Goal: Task Accomplishment & Management: Manage account settings

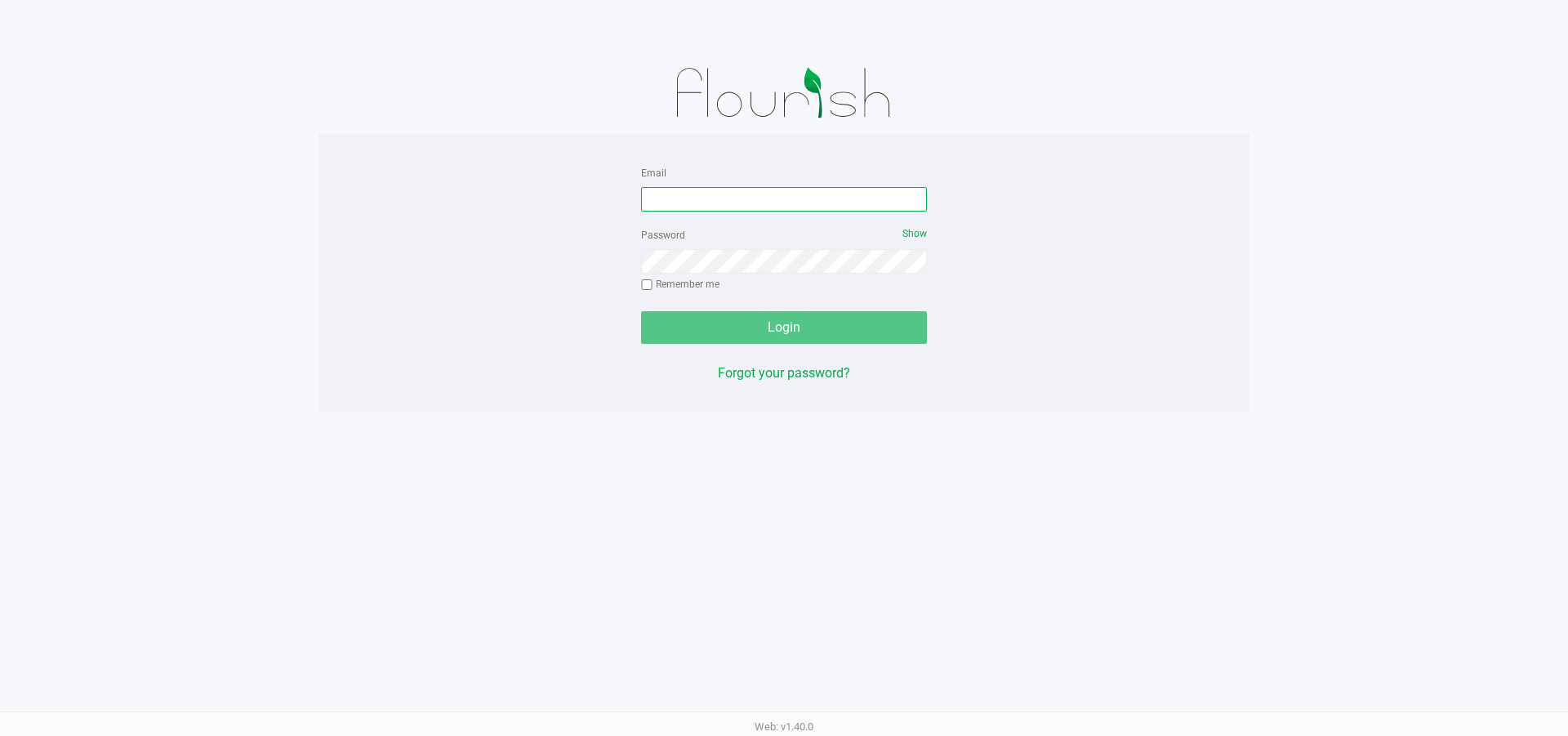
click at [676, 196] on input "Email" at bounding box center [783, 199] width 286 height 25
type input "[EMAIL_ADDRESS][DOMAIN_NAME]"
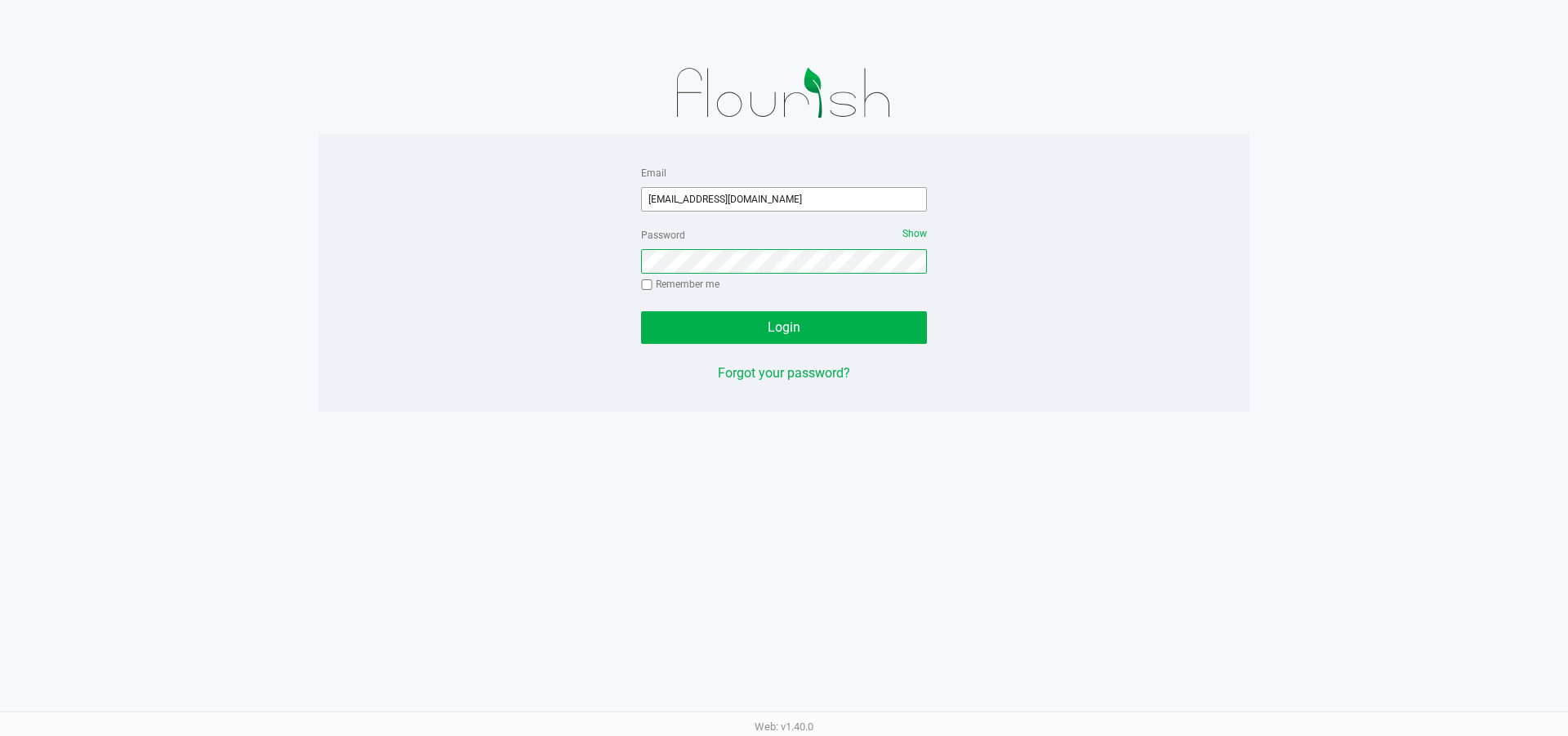
click at [641, 311] on button "Login" at bounding box center [783, 328] width 286 height 33
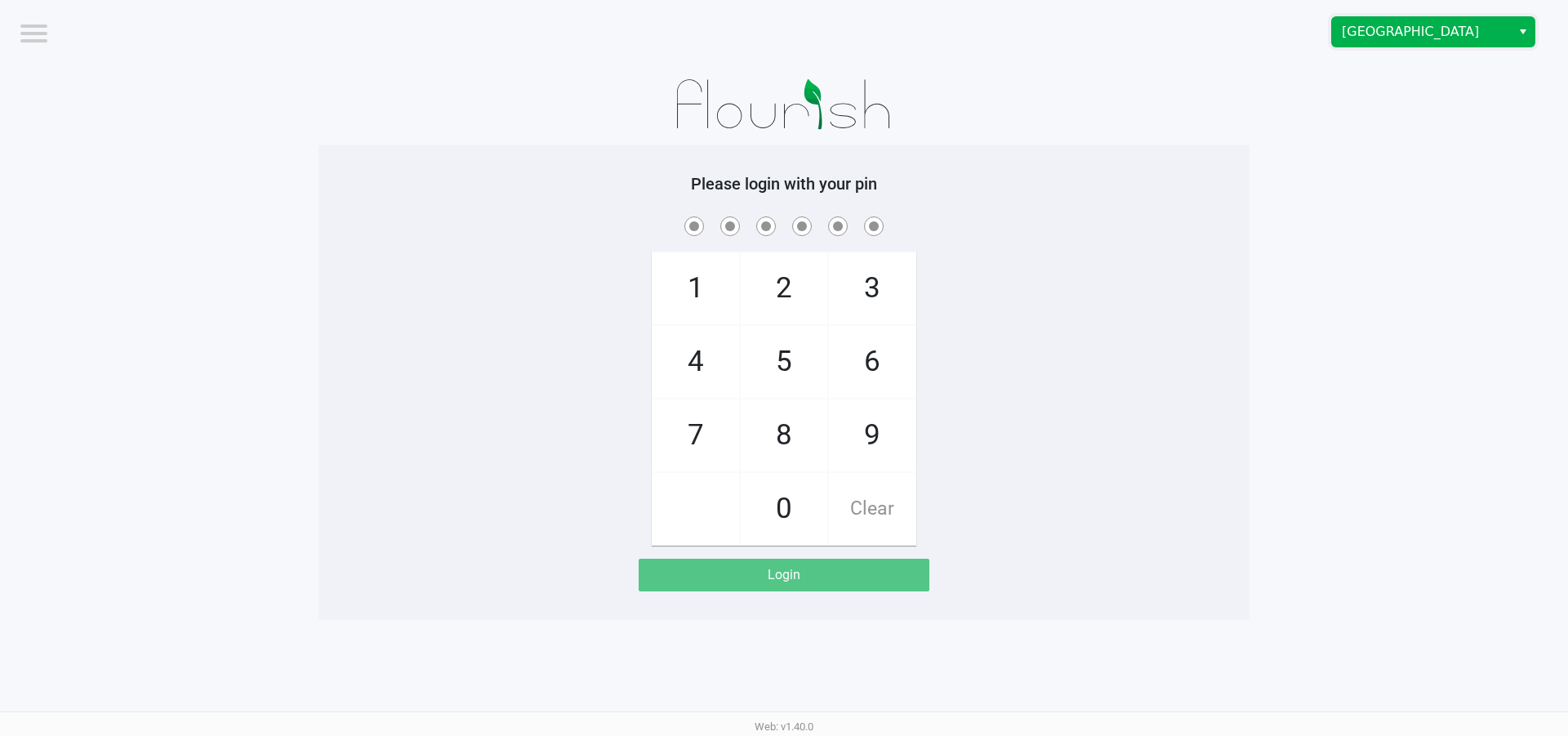
click at [1348, 27] on span "[GEOGRAPHIC_DATA]" at bounding box center [1422, 31] width 160 height 19
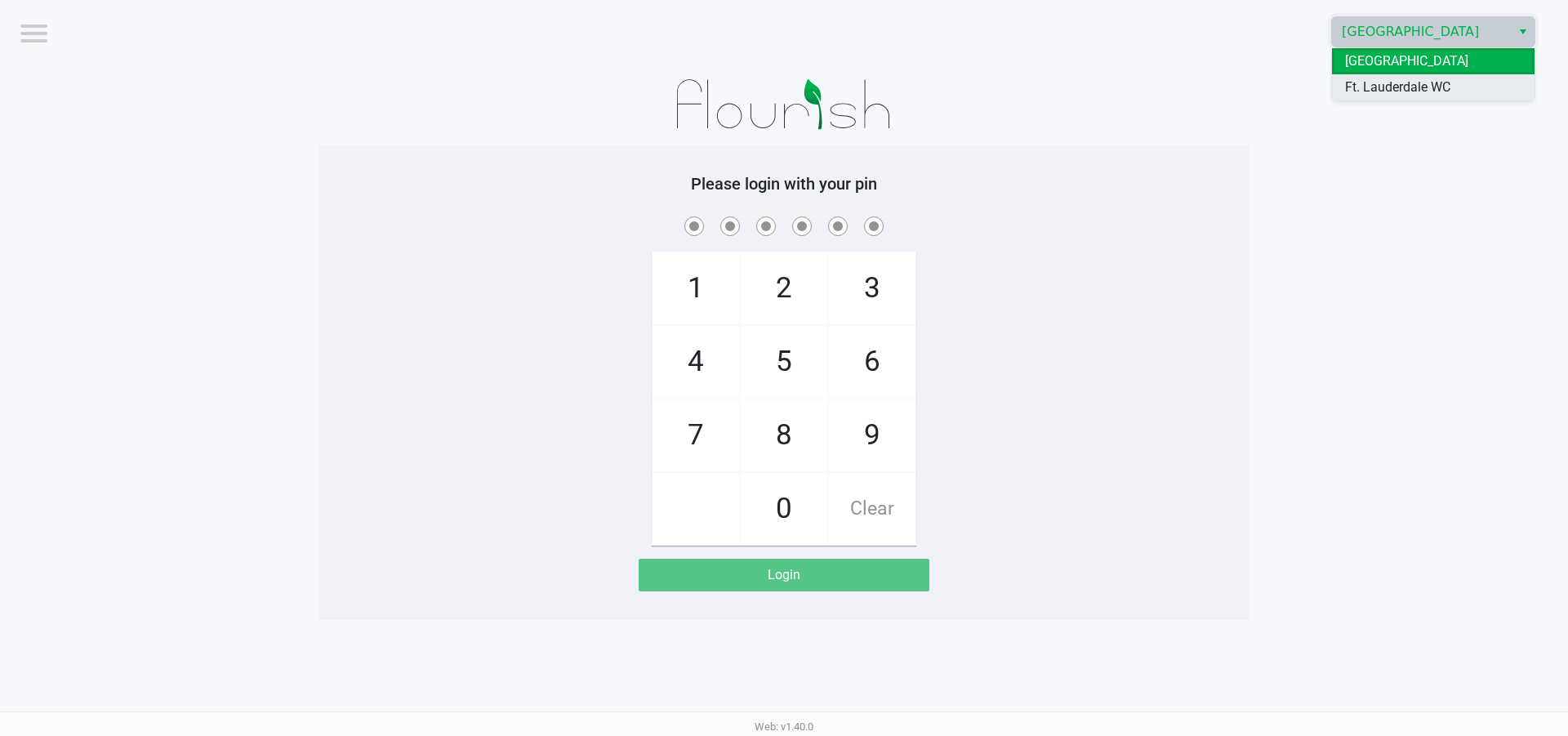
click at [1350, 84] on span "Ft. Lauderdale WC" at bounding box center [1397, 87] width 106 height 19
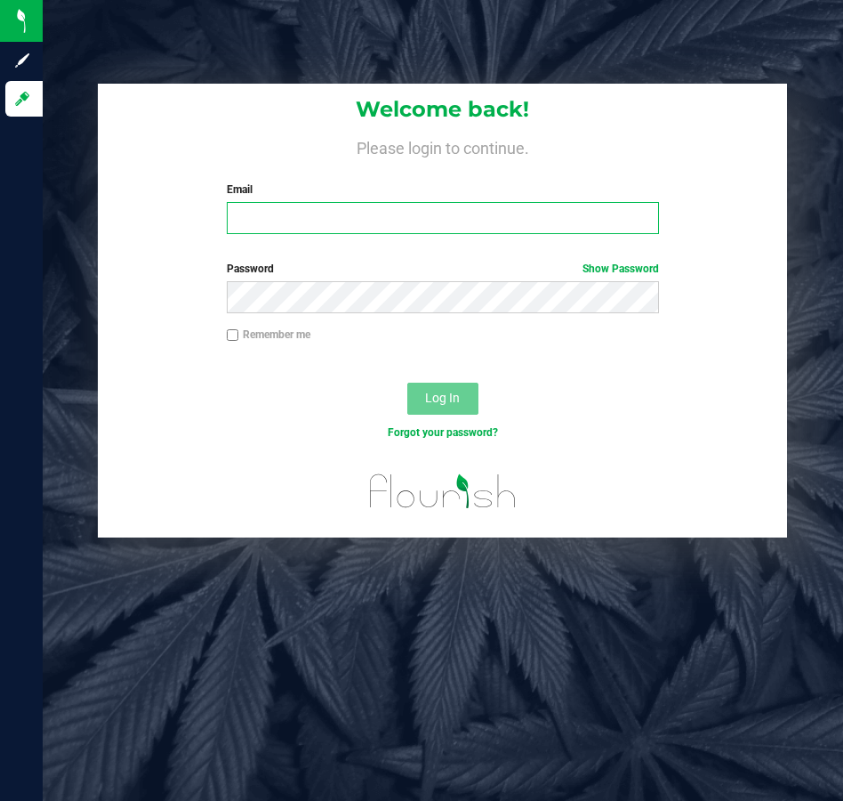
click at [341, 216] on input "Email" at bounding box center [443, 218] width 433 height 32
type input "[EMAIL_ADDRESS][DOMAIN_NAME]"
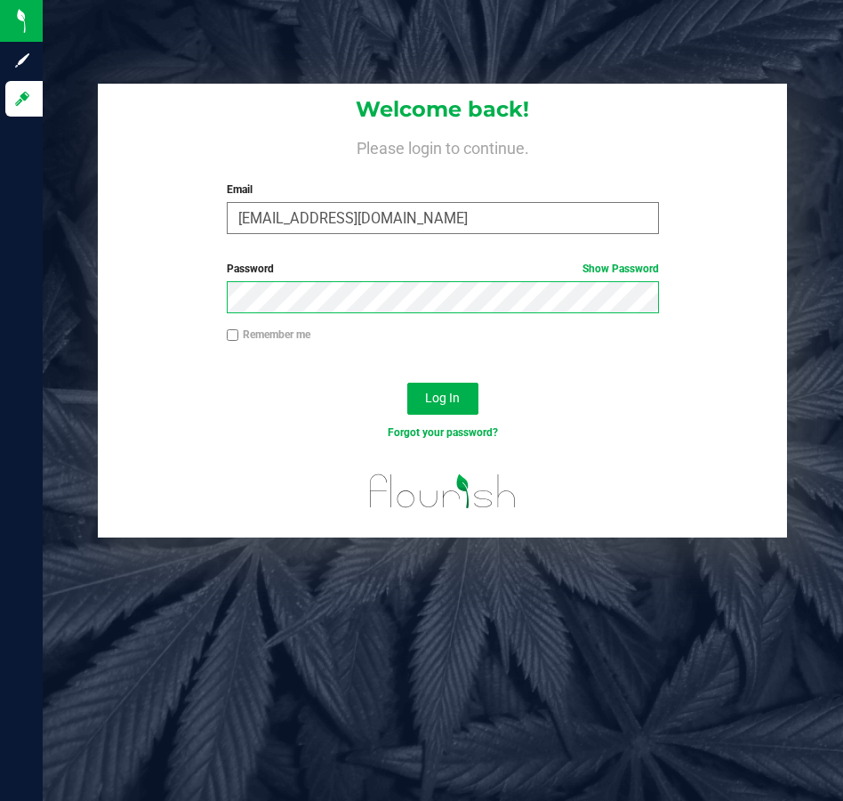
click at [408, 383] on button "Log In" at bounding box center [443, 399] width 71 height 32
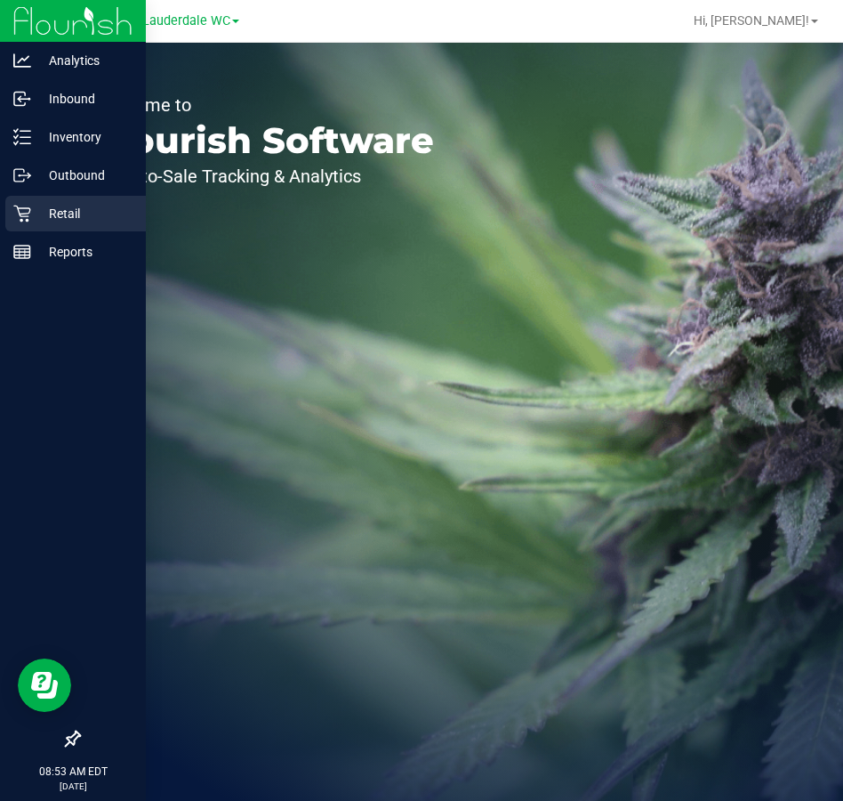
click at [24, 203] on div "Retail" at bounding box center [75, 214] width 141 height 36
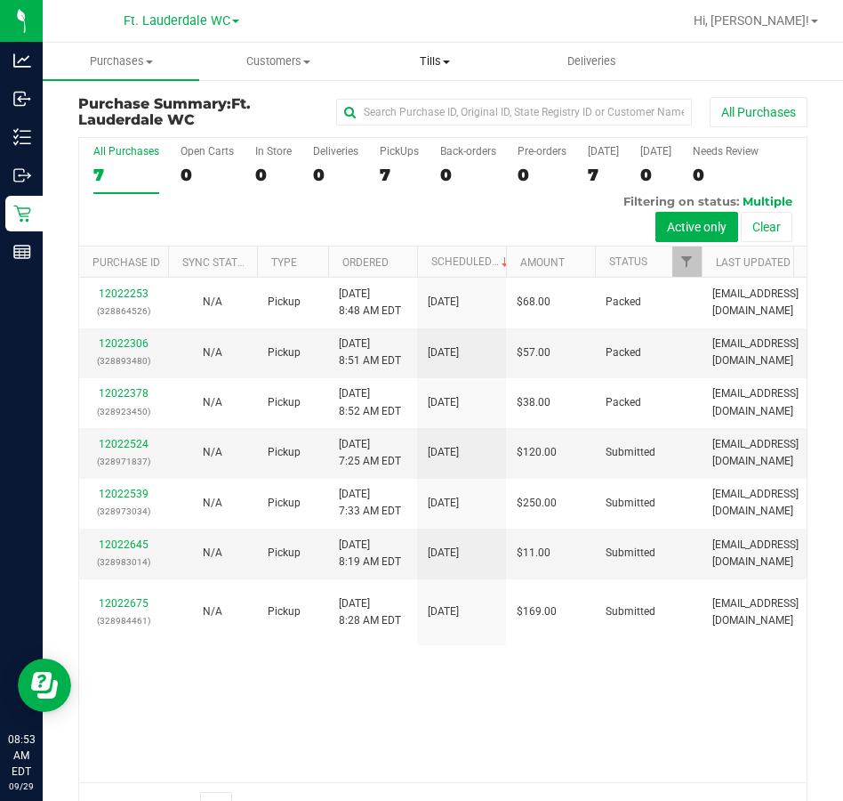
click at [429, 65] on span "Tills" at bounding box center [435, 61] width 155 height 16
click at [420, 113] on span "Manage tills" at bounding box center [417, 107] width 120 height 15
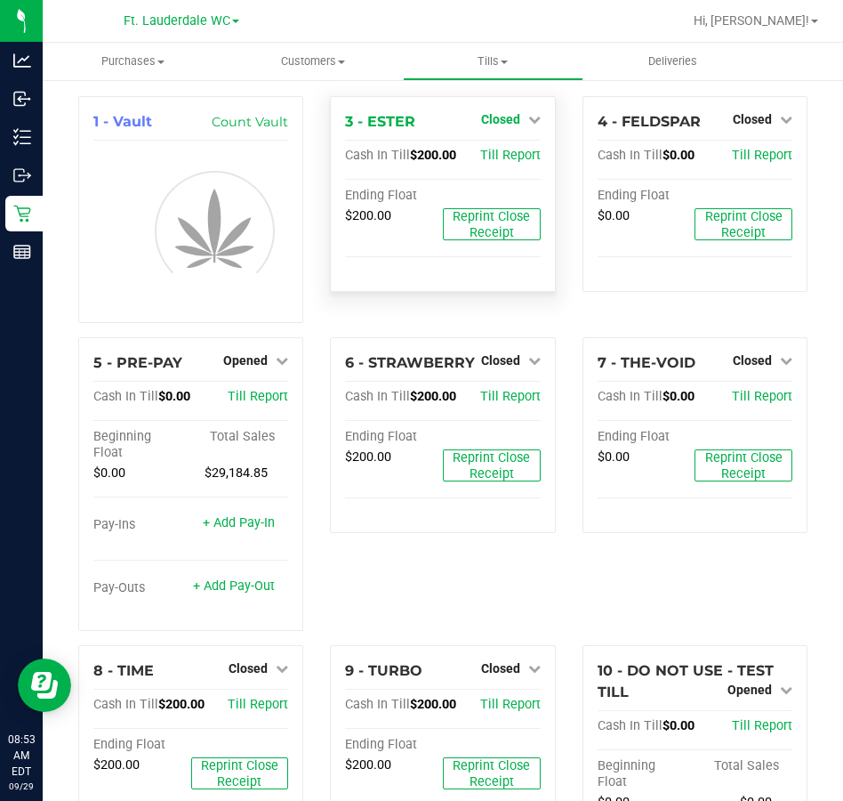
click at [504, 119] on span "Closed" at bounding box center [500, 119] width 39 height 14
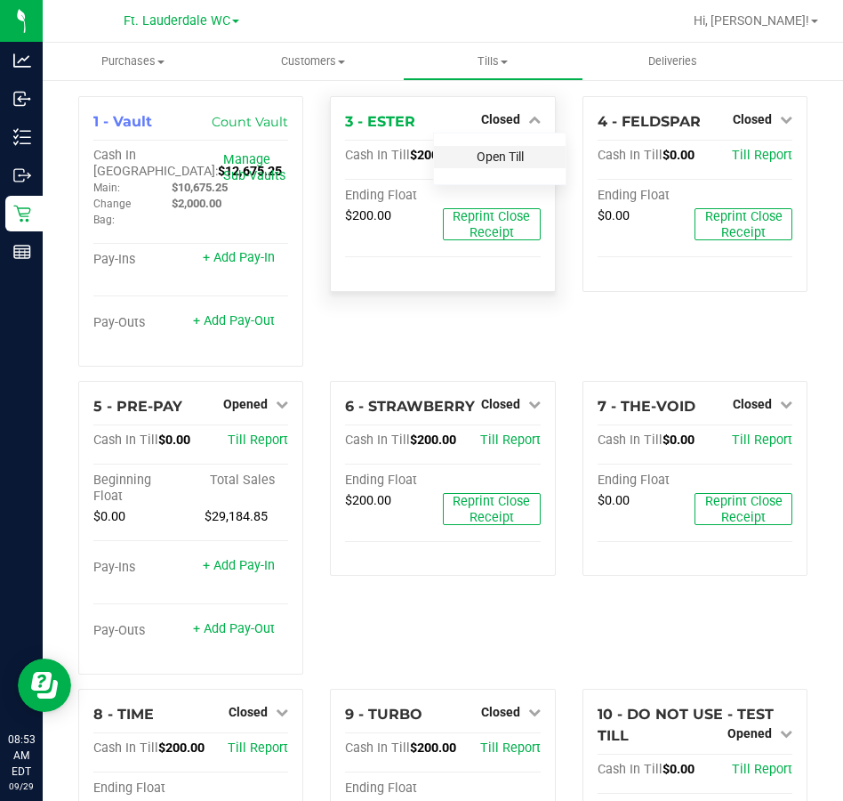
click at [483, 149] on link "Open Till" at bounding box center [500, 156] width 47 height 14
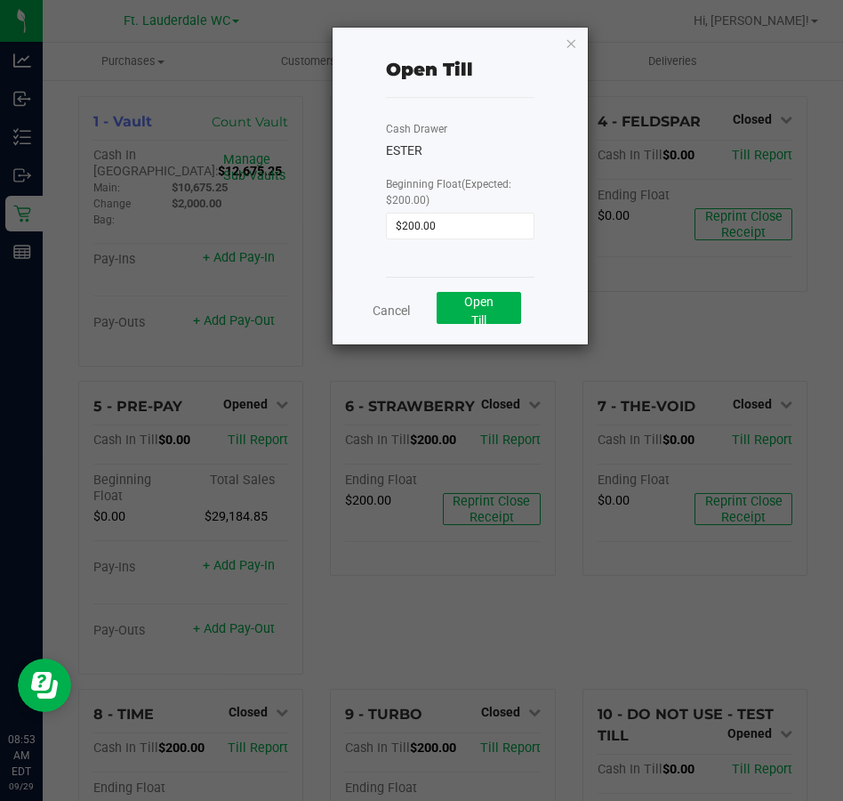
click at [463, 330] on div "Cancel Open Till" at bounding box center [460, 311] width 149 height 68
click at [461, 318] on button "Open Till" at bounding box center [479, 308] width 85 height 32
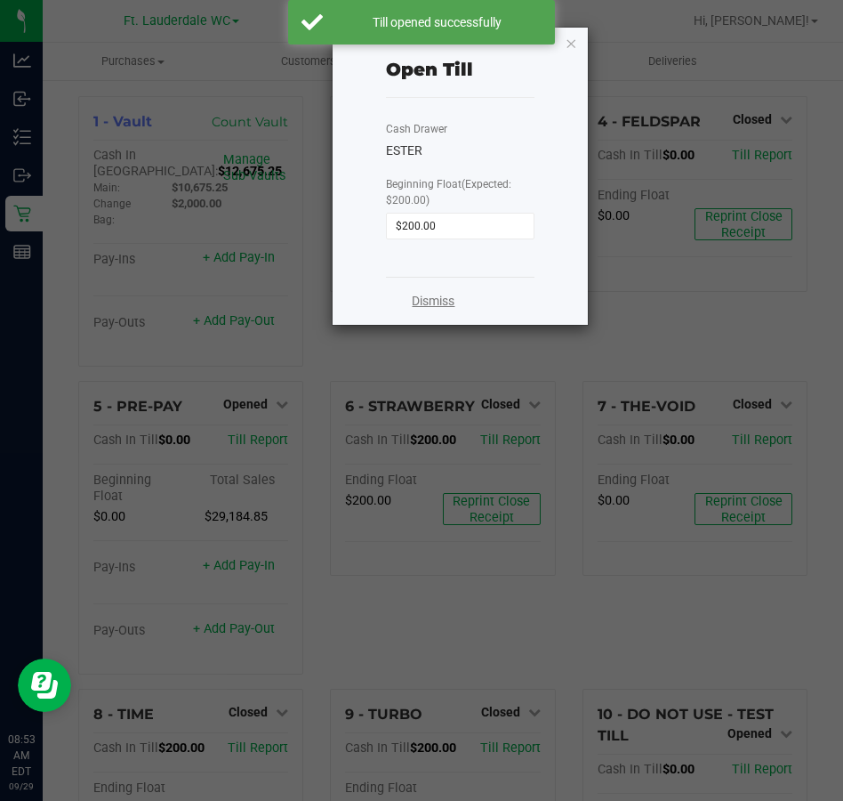
click at [453, 301] on link "Dismiss" at bounding box center [433, 301] width 43 height 19
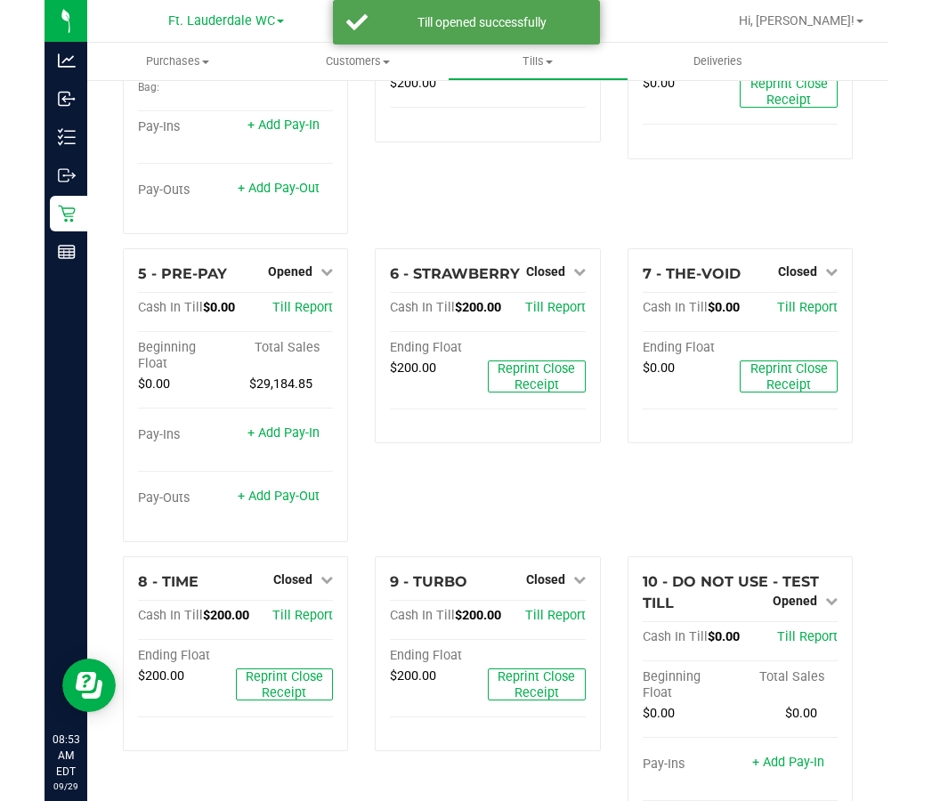
scroll to position [267, 0]
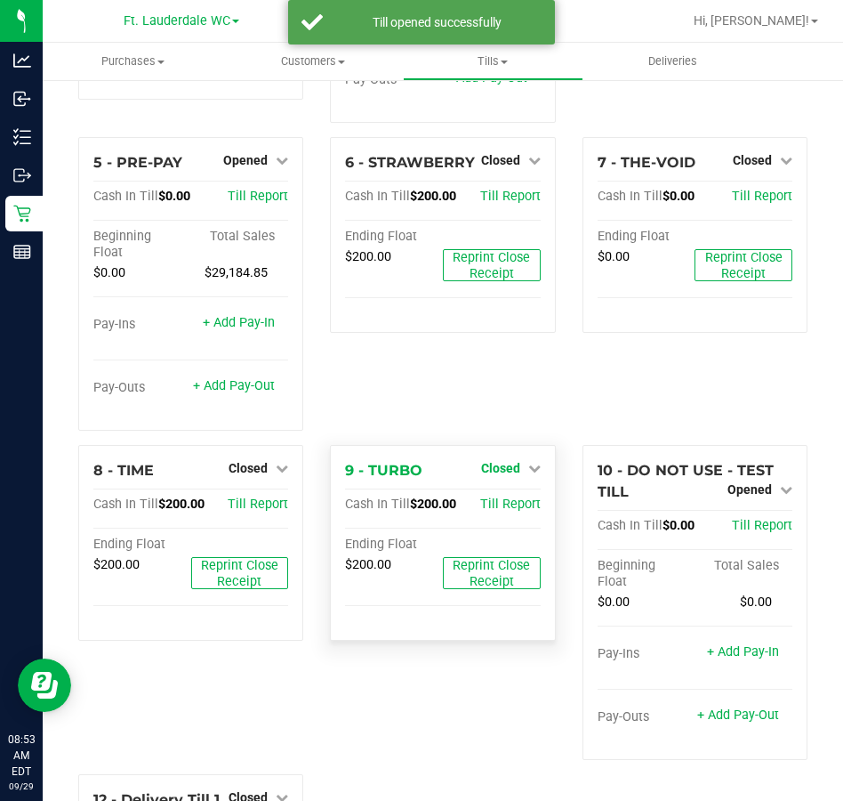
click at [503, 463] on span "Closed" at bounding box center [500, 468] width 39 height 14
click at [496, 504] on link "Open Till" at bounding box center [500, 505] width 47 height 14
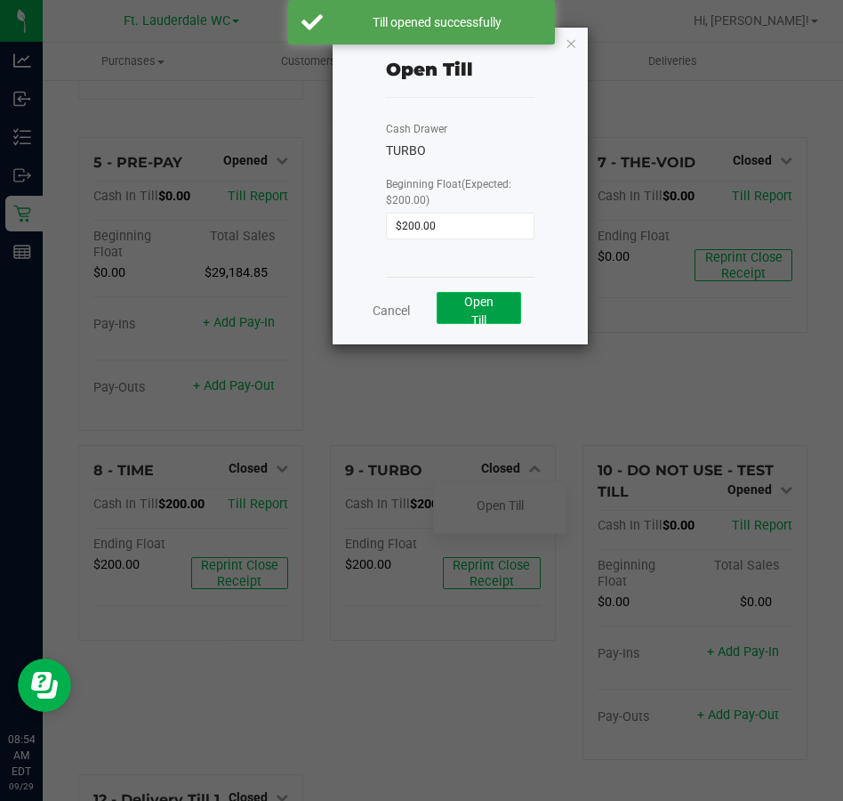
click at [475, 319] on span "Open Till" at bounding box center [478, 311] width 29 height 33
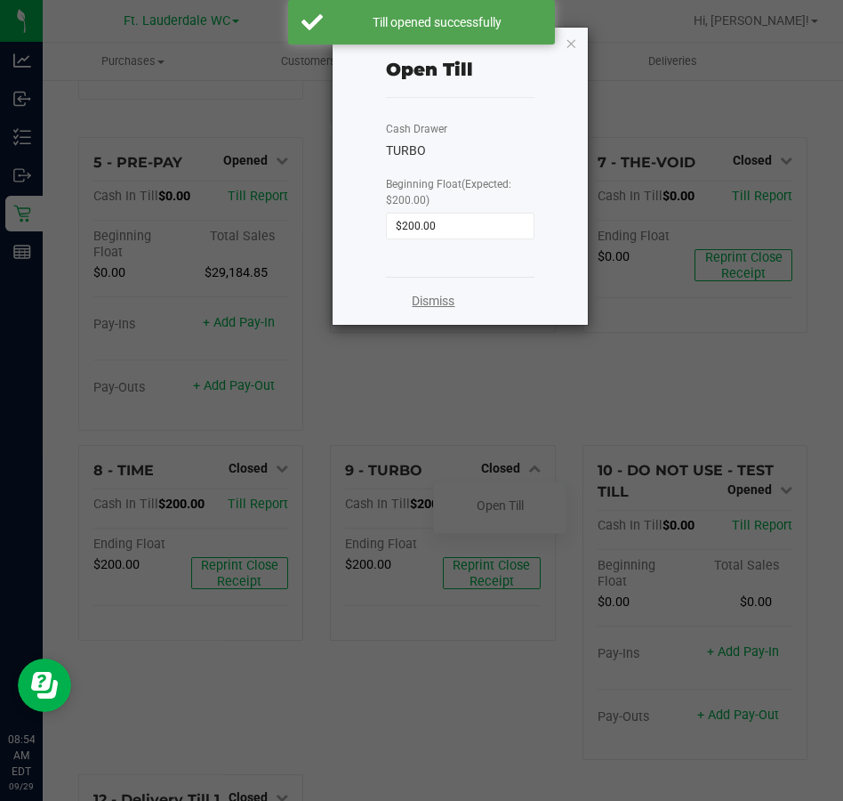
click at [443, 302] on link "Dismiss" at bounding box center [433, 301] width 43 height 19
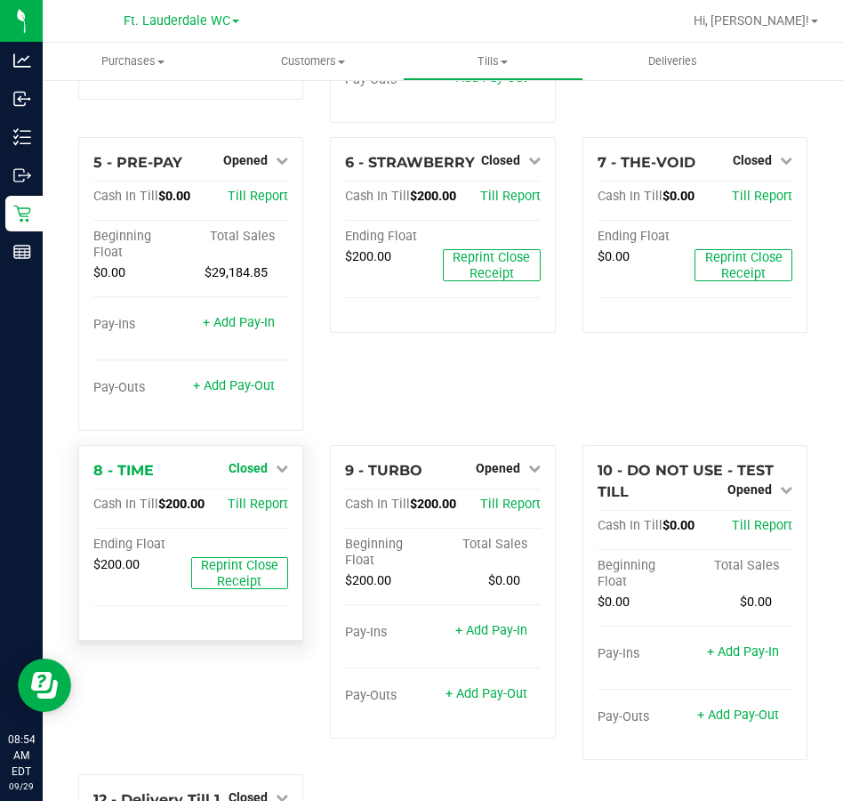
click at [259, 467] on span "Closed" at bounding box center [248, 468] width 39 height 14
click at [441, 367] on div "6 - STRAWBERRY Closed Open Till Cash In Till $200.00 Till Report Ending Float $…" at bounding box center [443, 291] width 252 height 308
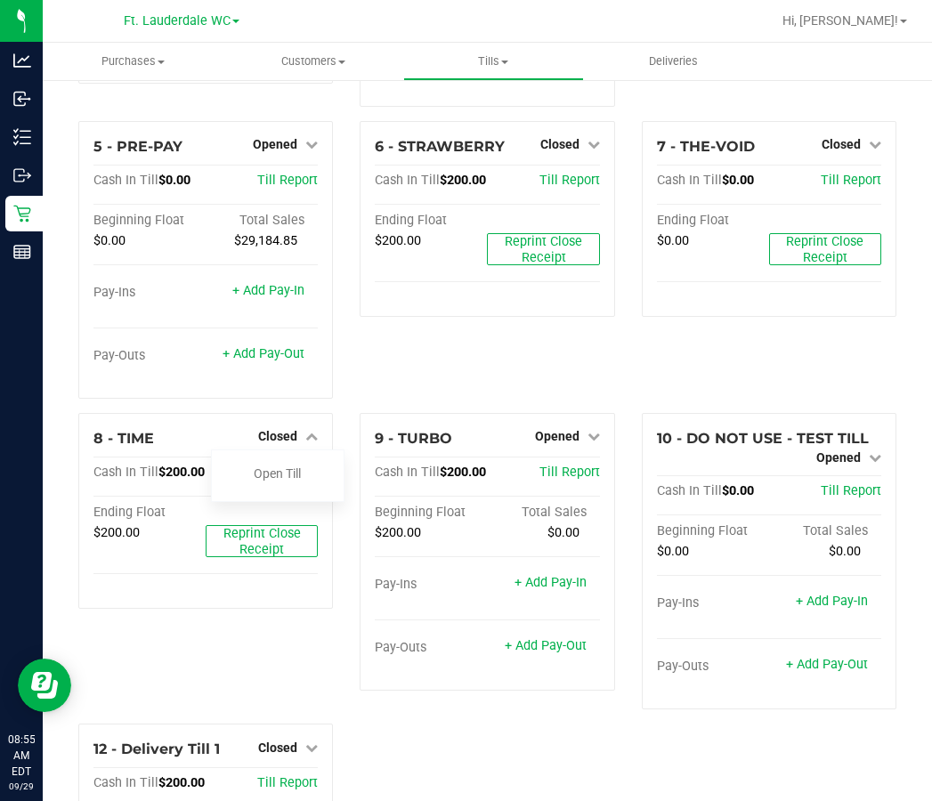
scroll to position [250, 0]
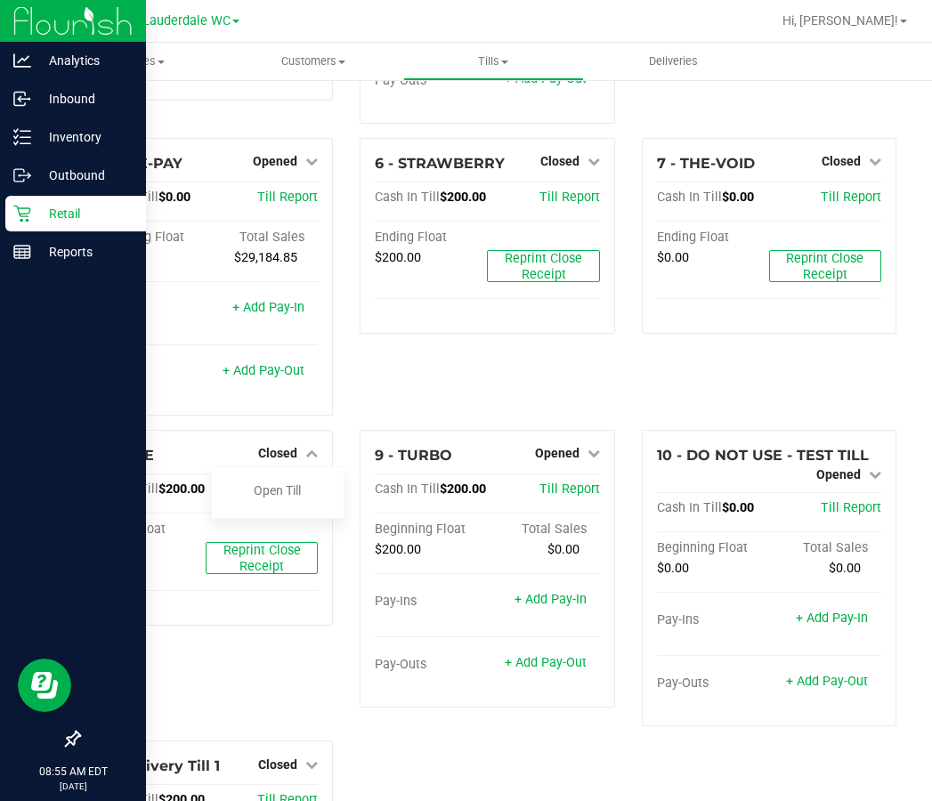
click at [28, 218] on icon at bounding box center [22, 214] width 18 height 18
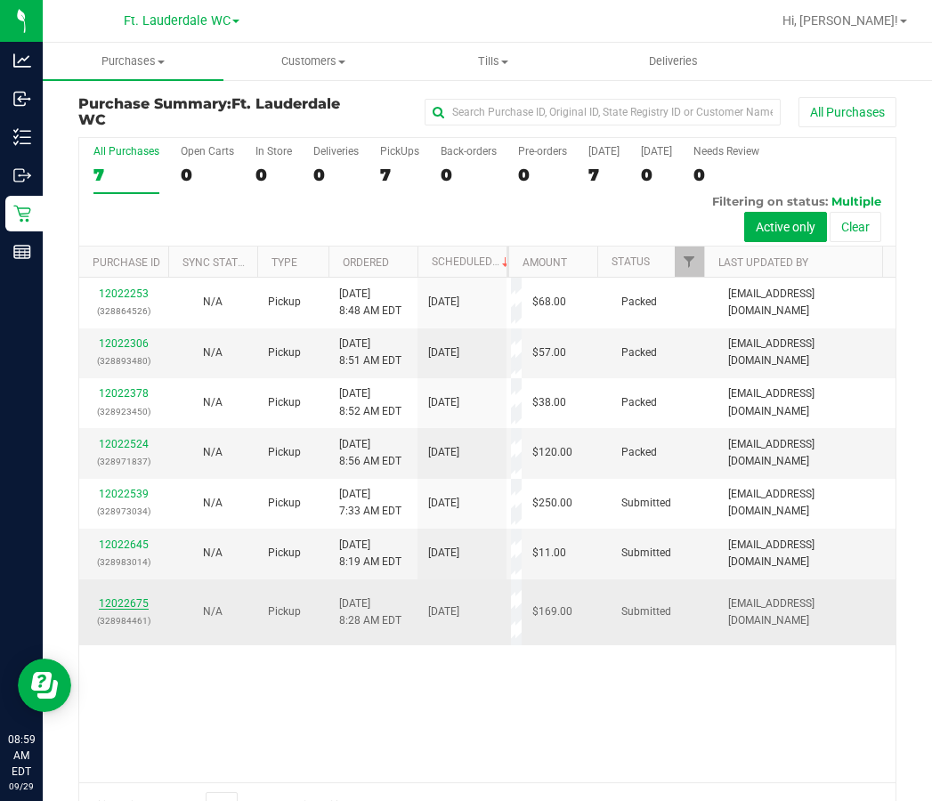
click at [121, 601] on link "12022675" at bounding box center [124, 603] width 50 height 12
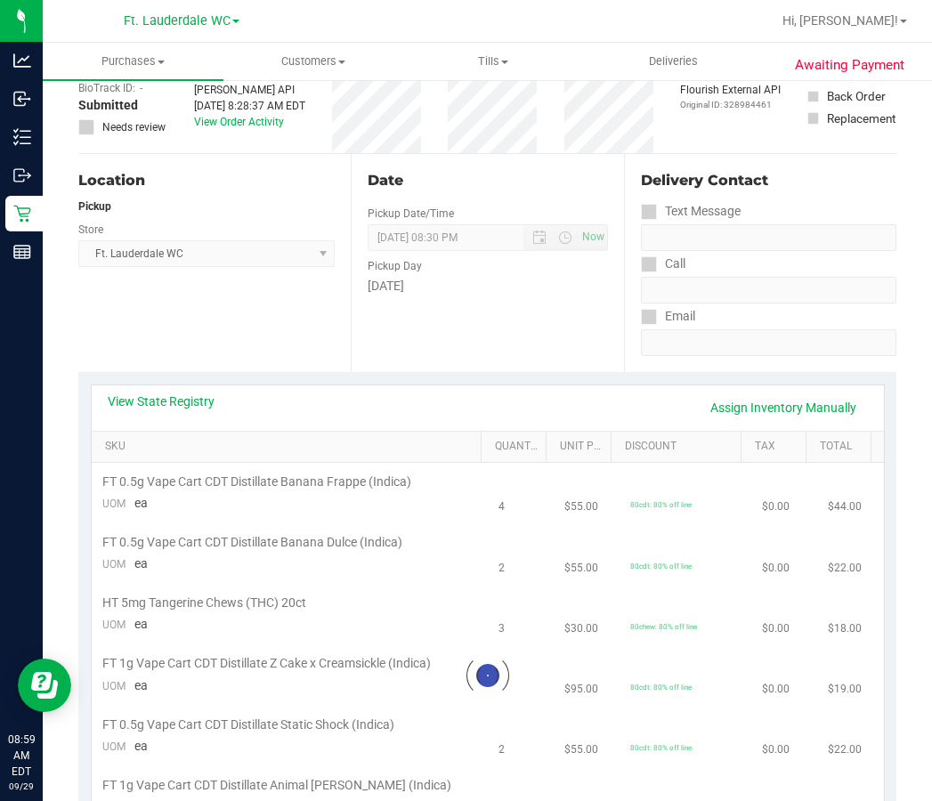
scroll to position [267, 0]
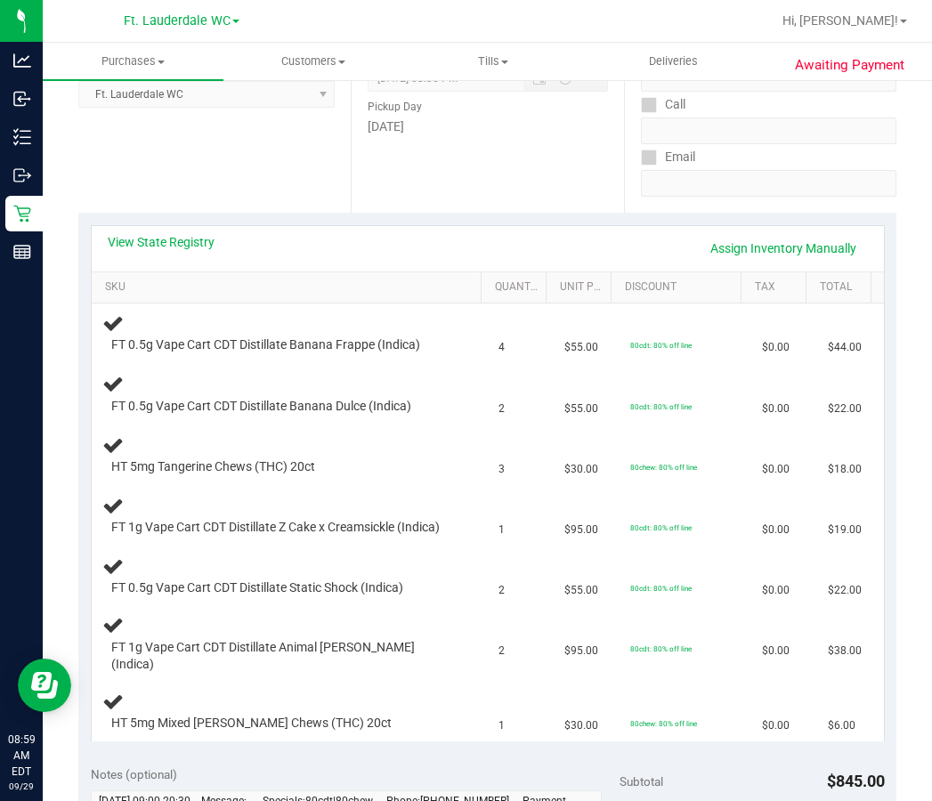
click at [150, 251] on div "View State Registry Assign Inventory Manually" at bounding box center [488, 248] width 760 height 30
click at [152, 243] on link "View State Registry" at bounding box center [161, 242] width 107 height 18
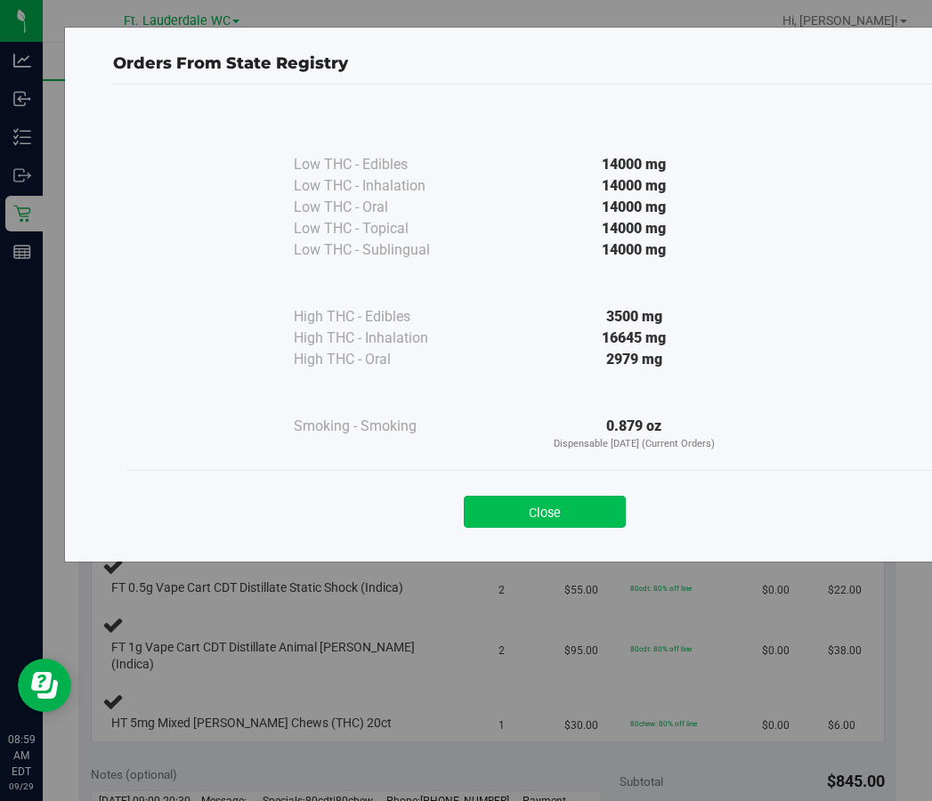
click at [531, 512] on button "Close" at bounding box center [545, 512] width 162 height 32
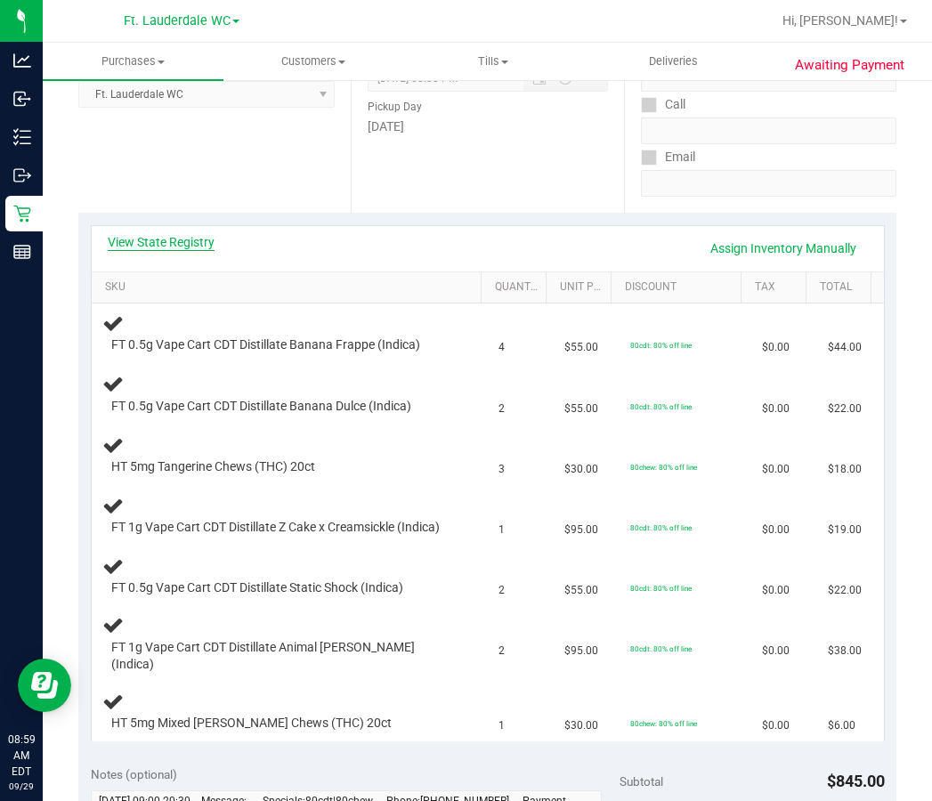
click at [182, 244] on link "View State Registry" at bounding box center [161, 242] width 107 height 18
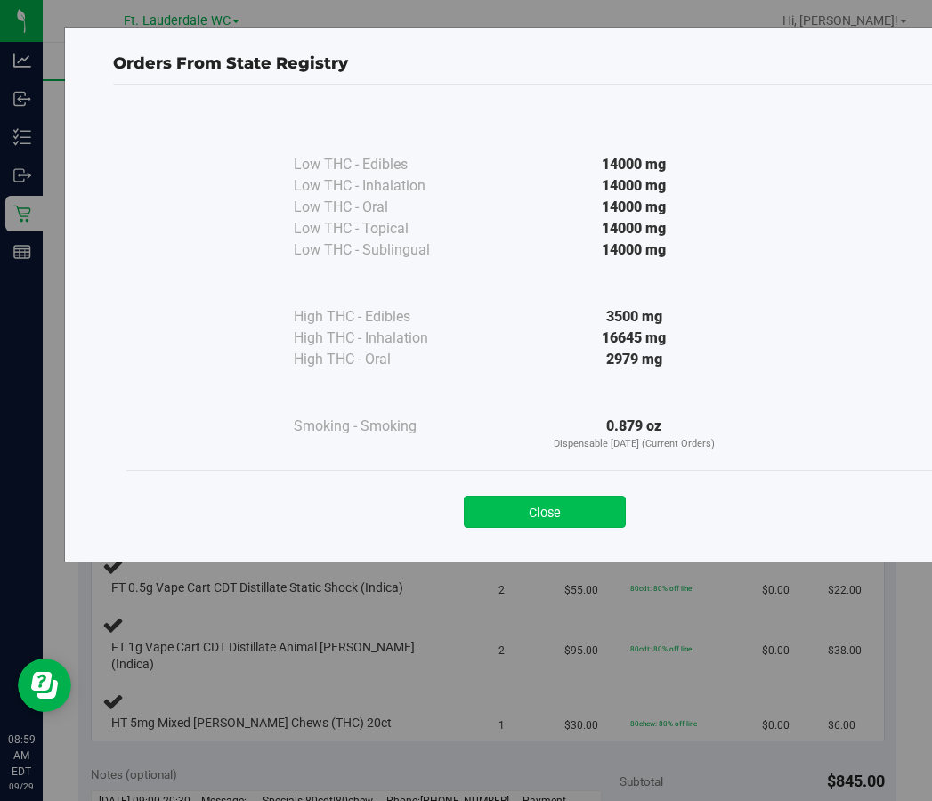
click at [494, 503] on button "Close" at bounding box center [545, 512] width 162 height 32
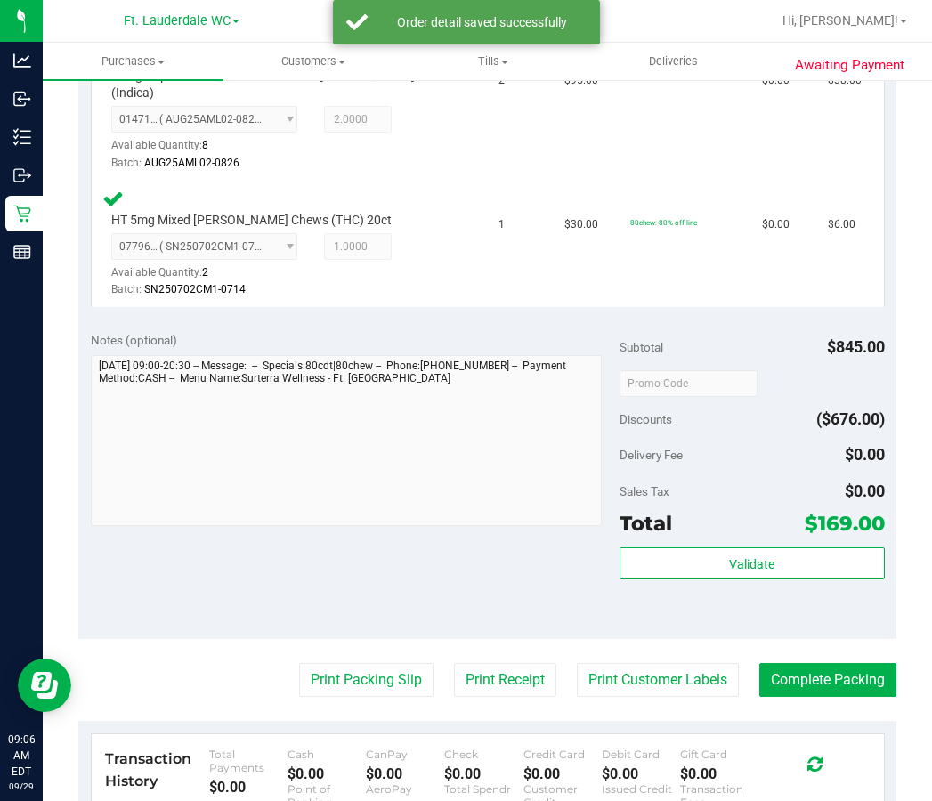
scroll to position [1246, 0]
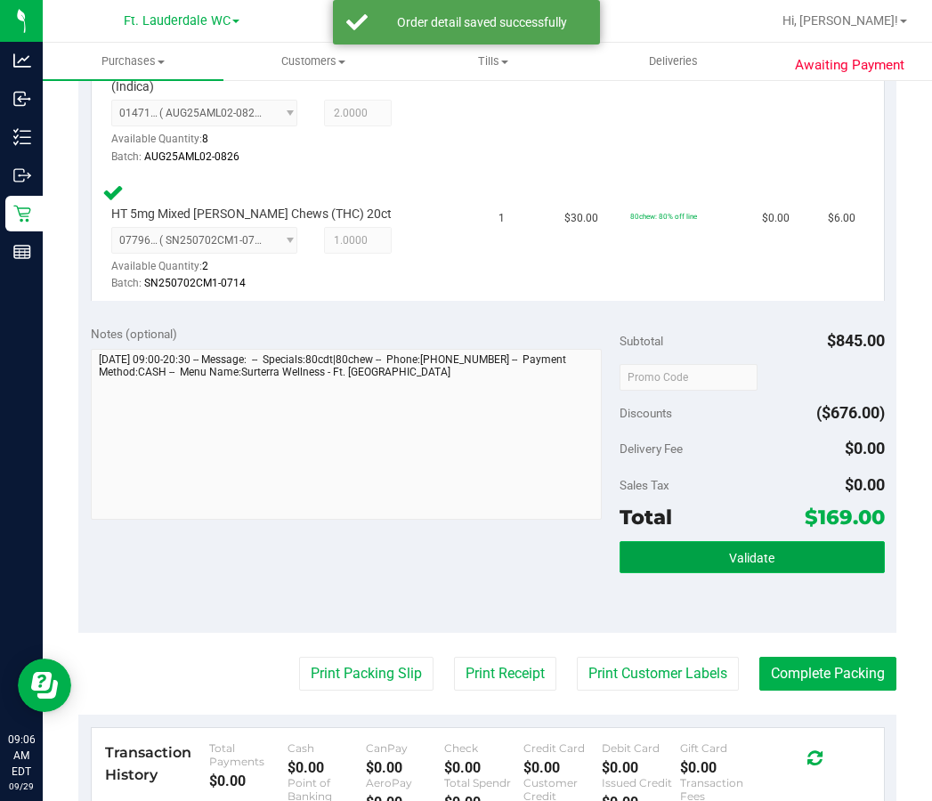
click at [664, 559] on button "Validate" at bounding box center [751, 557] width 264 height 32
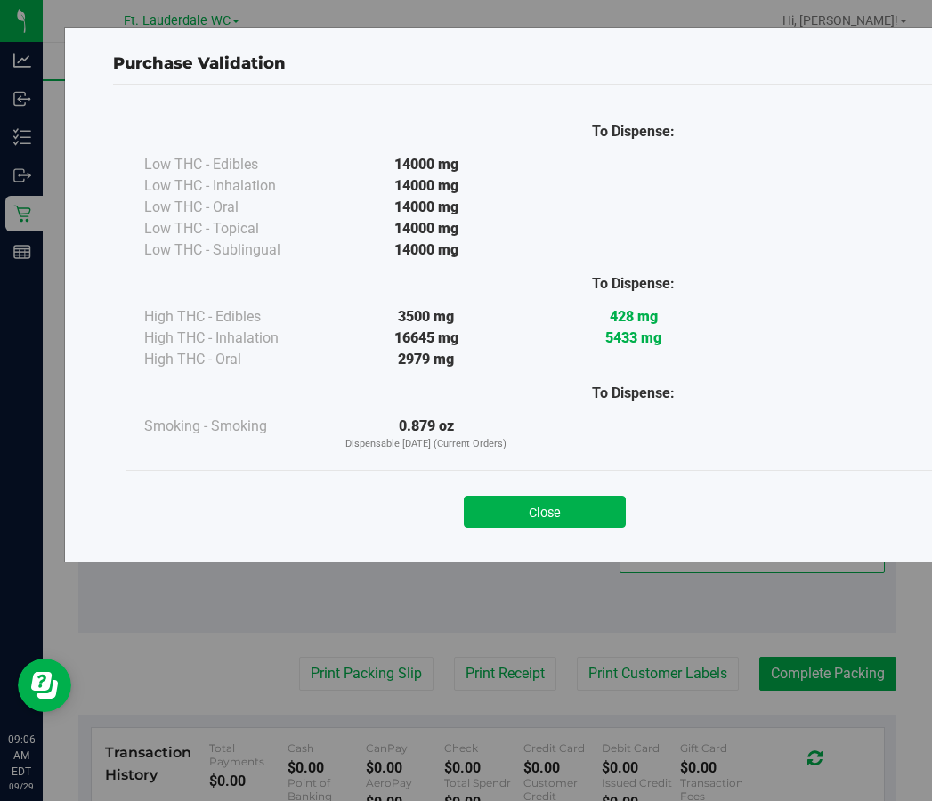
click at [572, 533] on div "Close" at bounding box center [544, 506] width 836 height 72
click at [572, 517] on button "Close" at bounding box center [545, 512] width 162 height 32
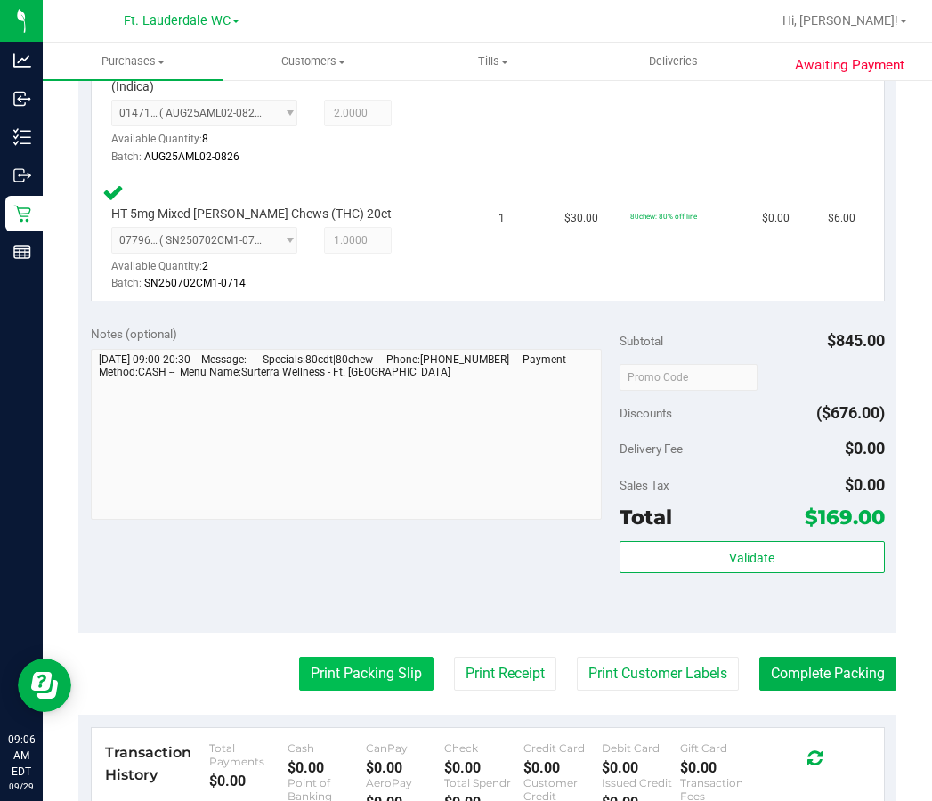
click at [380, 671] on button "Print Packing Slip" at bounding box center [366, 674] width 134 height 34
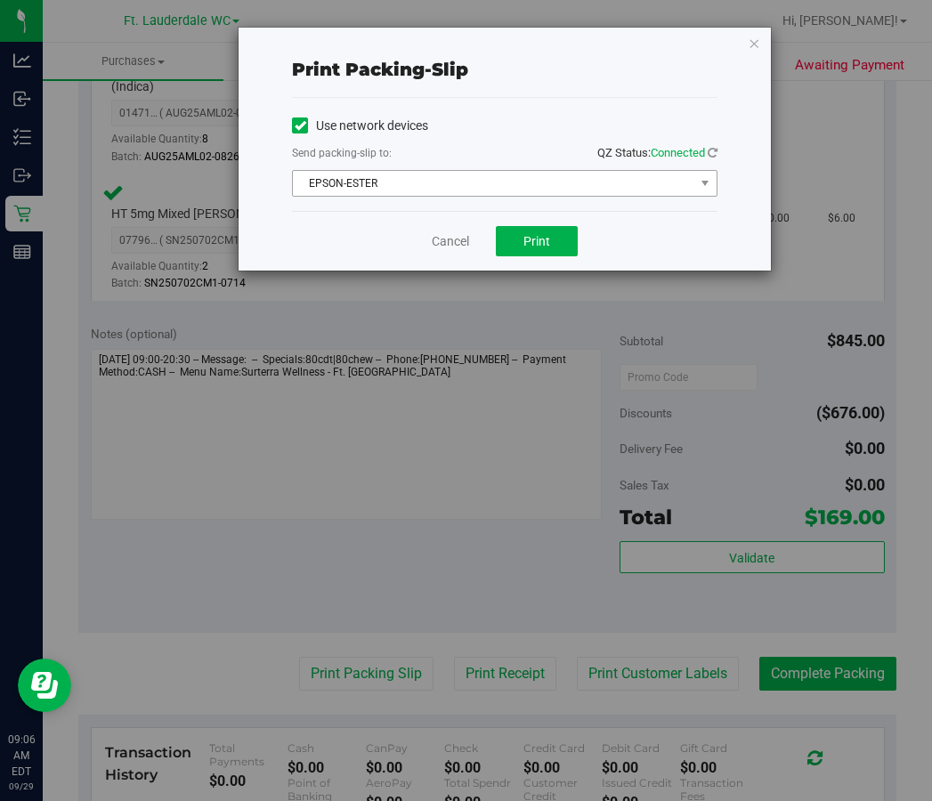
click at [525, 190] on span "EPSON-ESTER" at bounding box center [493, 183] width 401 height 25
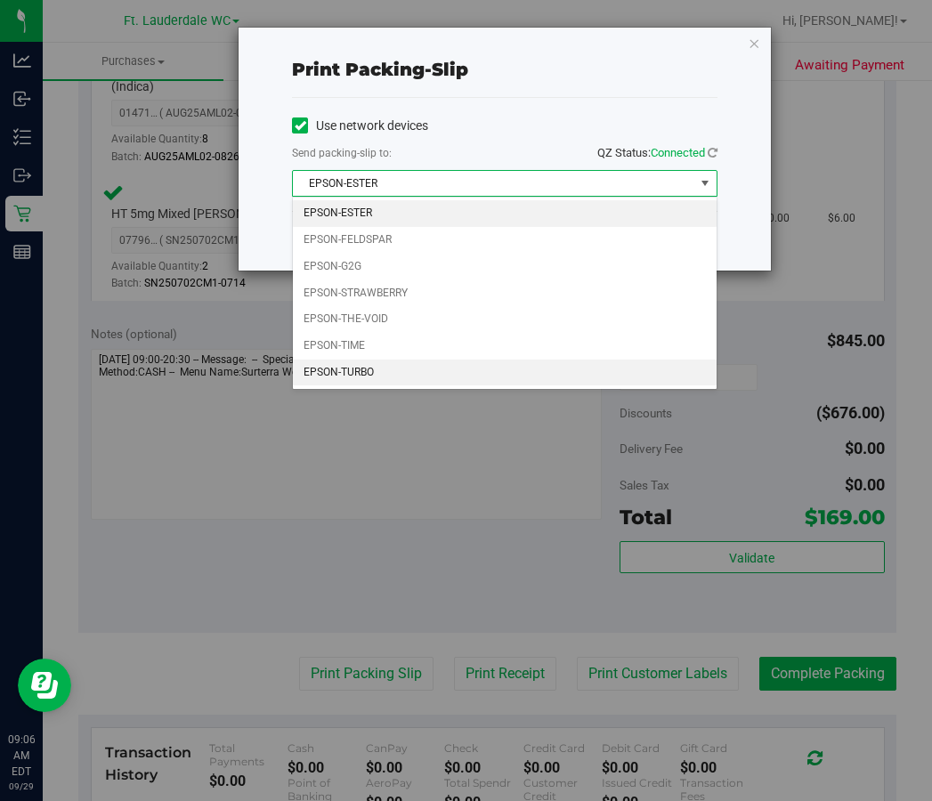
click at [408, 369] on li "EPSON-TURBO" at bounding box center [505, 372] width 424 height 27
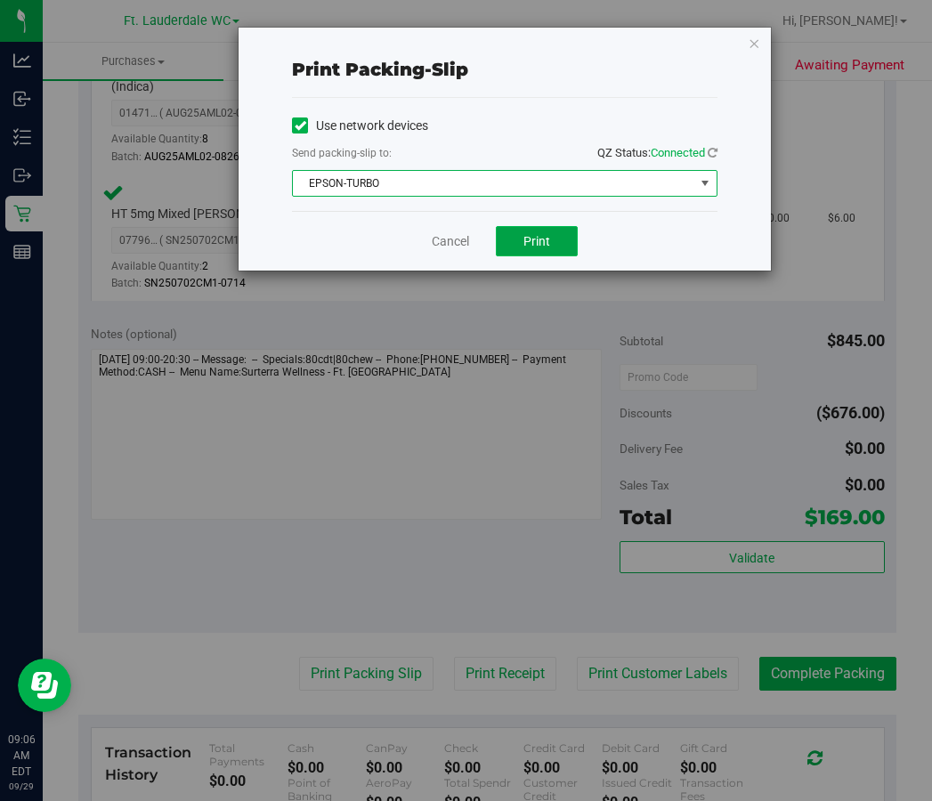
click at [512, 238] on button "Print" at bounding box center [537, 241] width 82 height 30
click at [442, 238] on link "Cancel" at bounding box center [450, 241] width 37 height 19
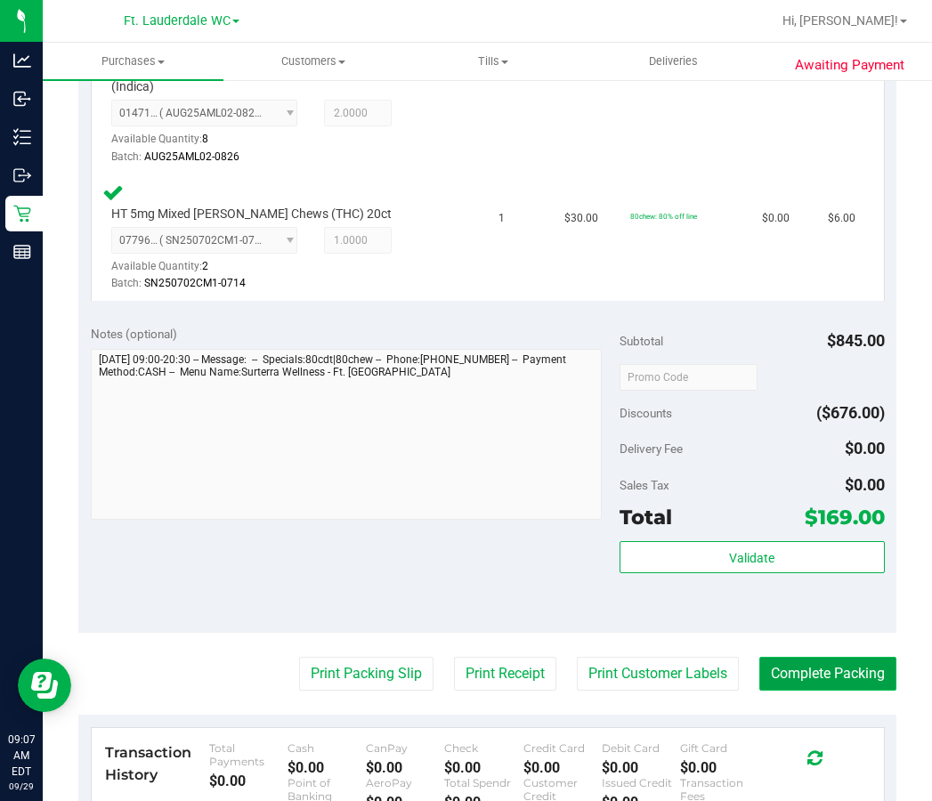
click at [798, 688] on button "Complete Packing" at bounding box center [827, 674] width 137 height 34
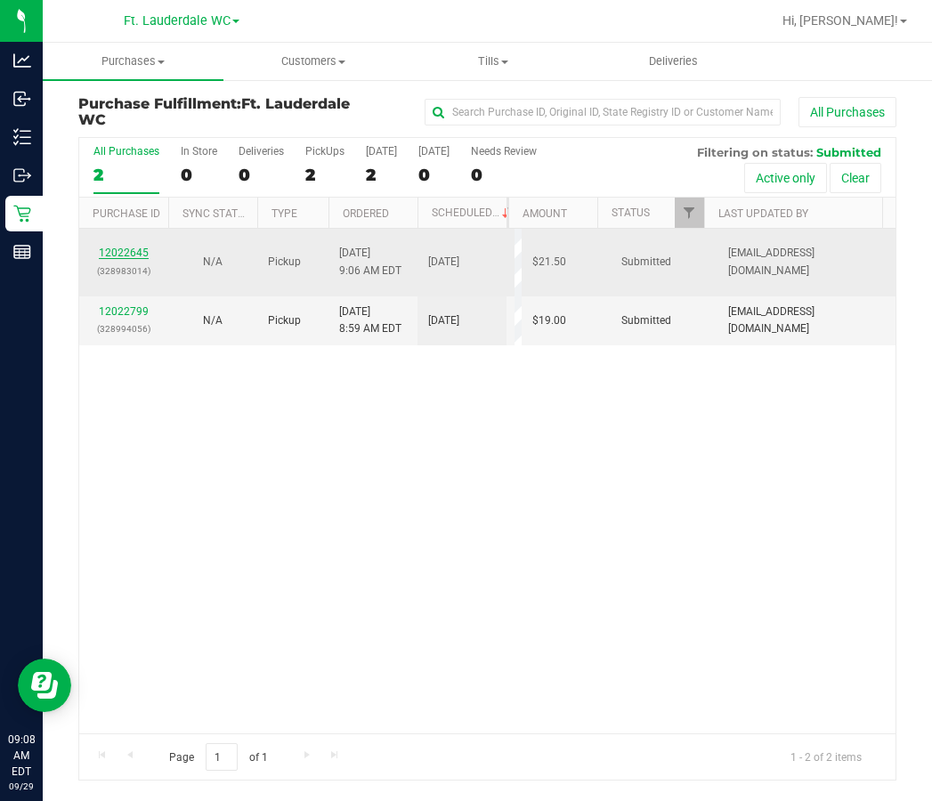
click at [126, 246] on link "12022645" at bounding box center [124, 252] width 50 height 12
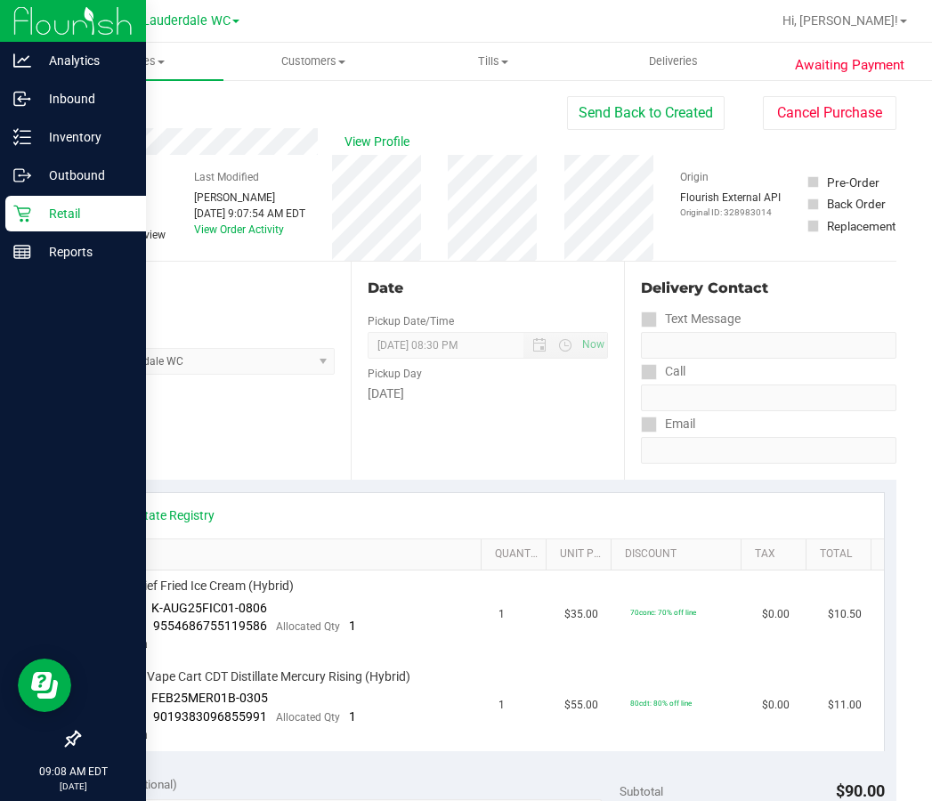
click at [3, 213] on link "Retail" at bounding box center [73, 215] width 146 height 38
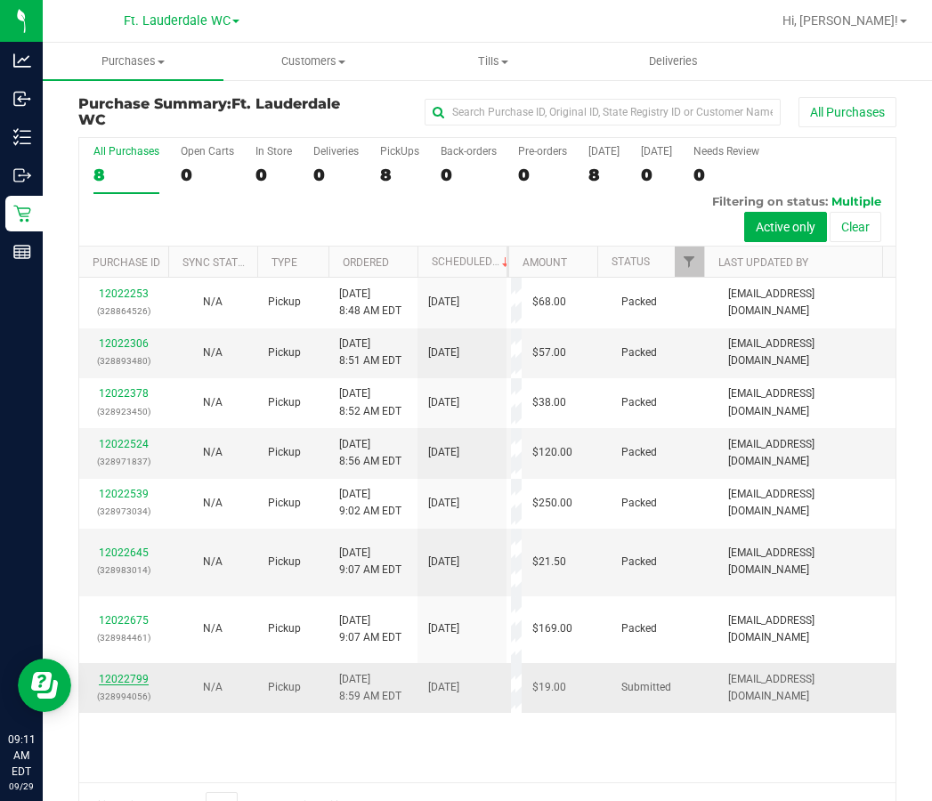
click at [133, 673] on link "12022799" at bounding box center [124, 679] width 50 height 12
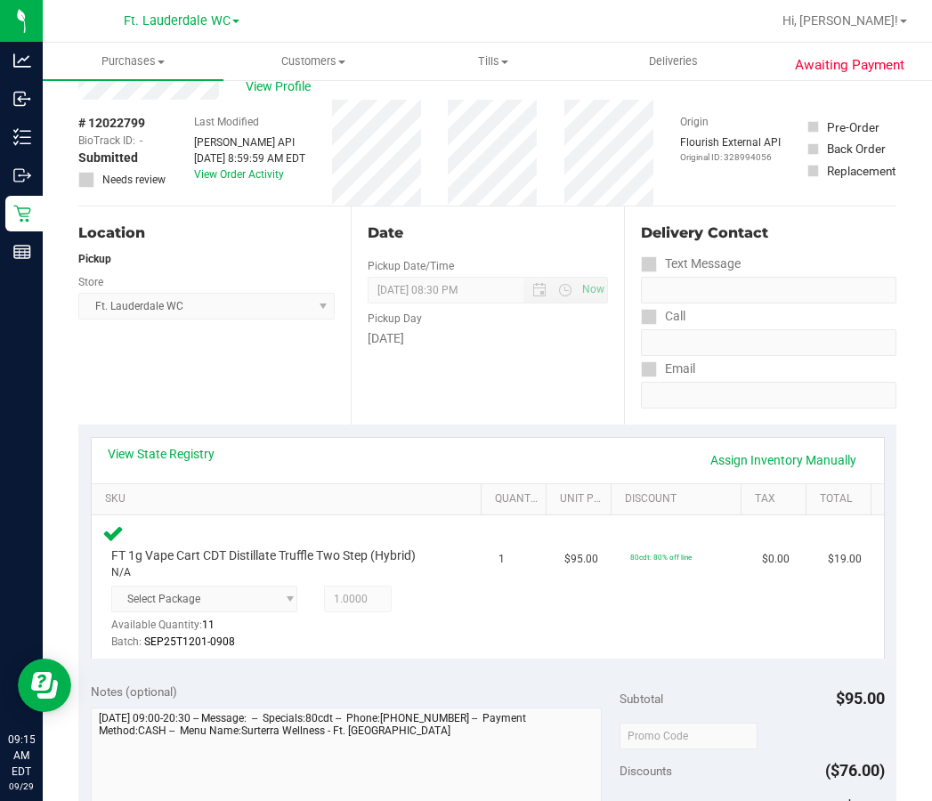
scroll to position [267, 0]
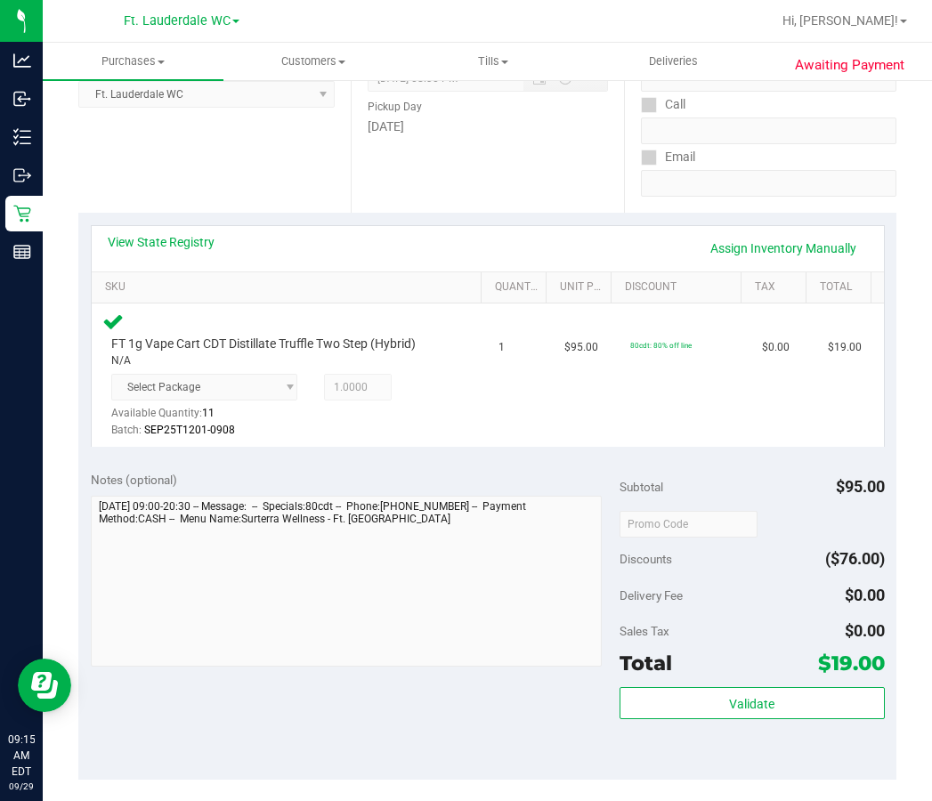
click at [681, 677] on div "Total $19.00" at bounding box center [751, 663] width 264 height 32
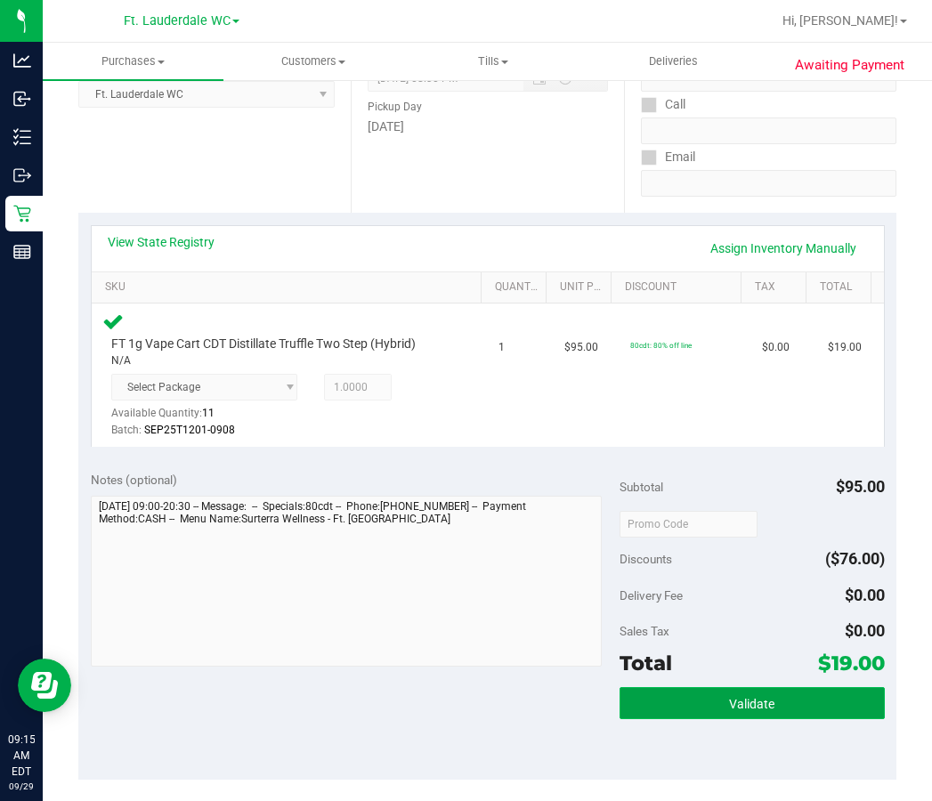
click at [681, 693] on button "Validate" at bounding box center [751, 703] width 264 height 32
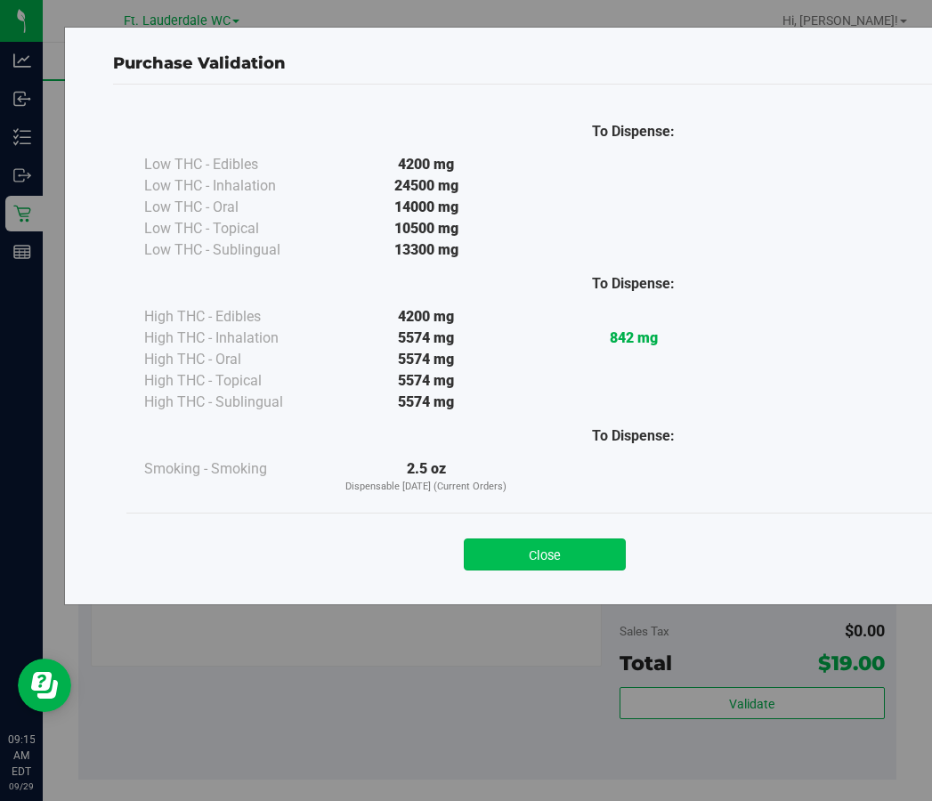
click at [552, 549] on button "Close" at bounding box center [545, 554] width 162 height 32
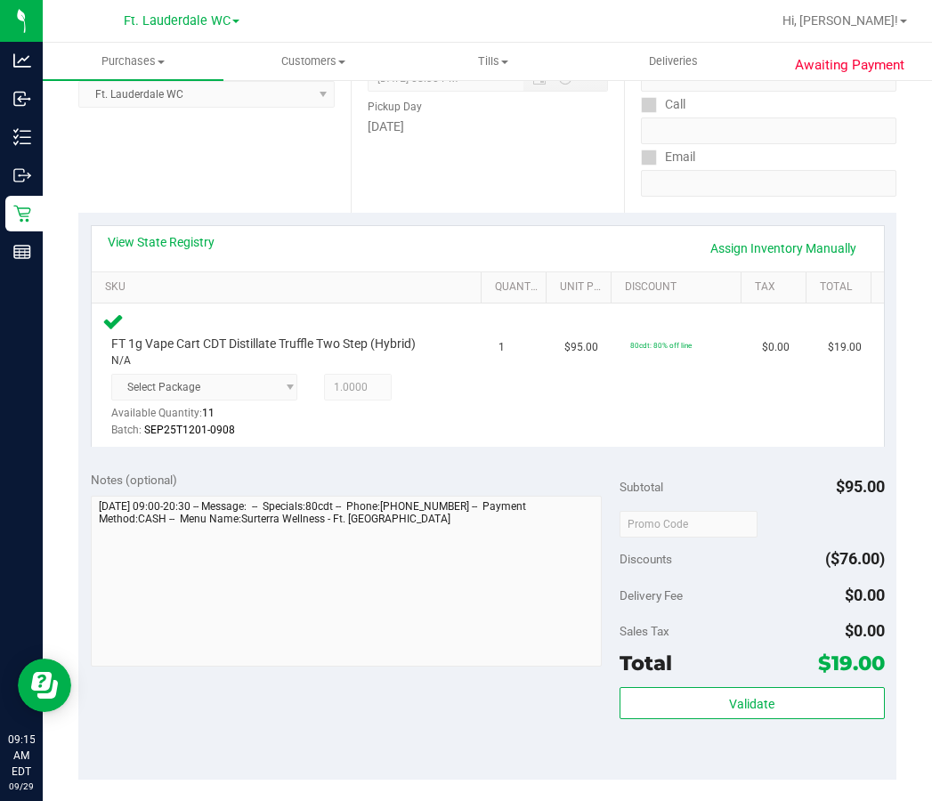
scroll to position [744, 0]
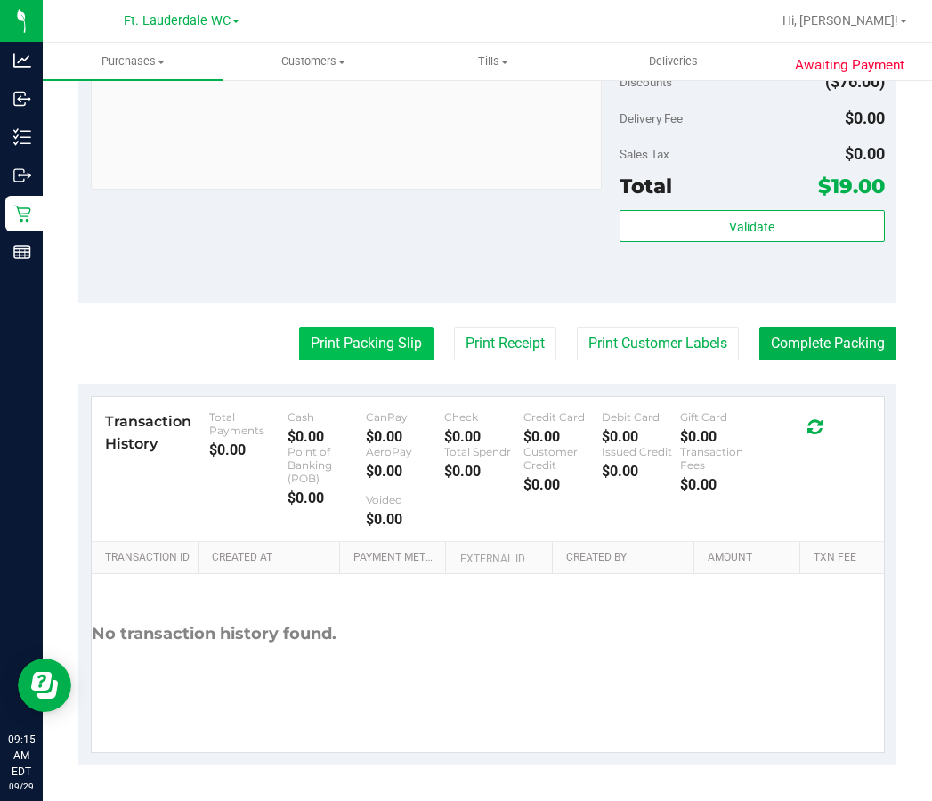
click at [385, 328] on button "Print Packing Slip" at bounding box center [366, 344] width 134 height 34
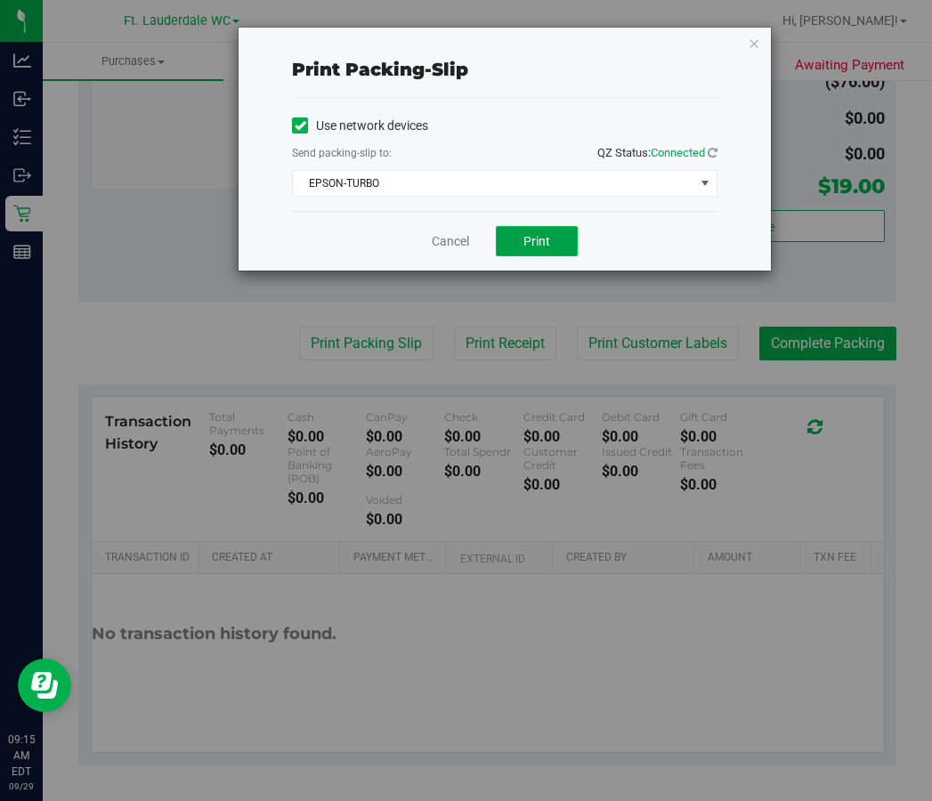
click at [546, 240] on span "Print" at bounding box center [536, 241] width 27 height 14
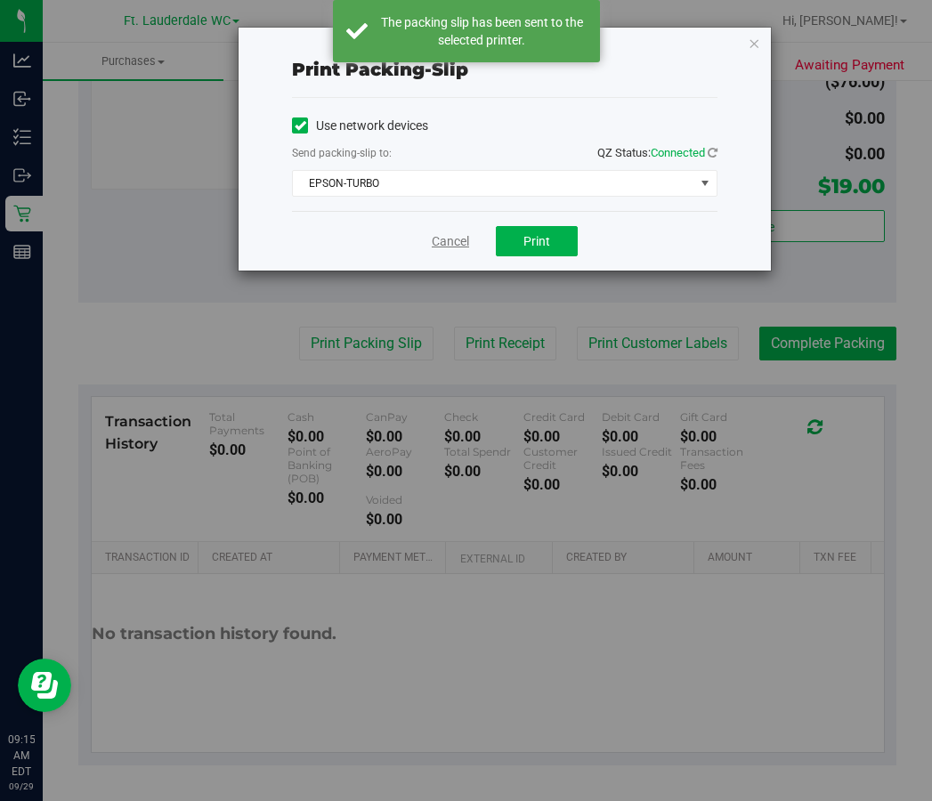
click at [448, 244] on link "Cancel" at bounding box center [450, 241] width 37 height 19
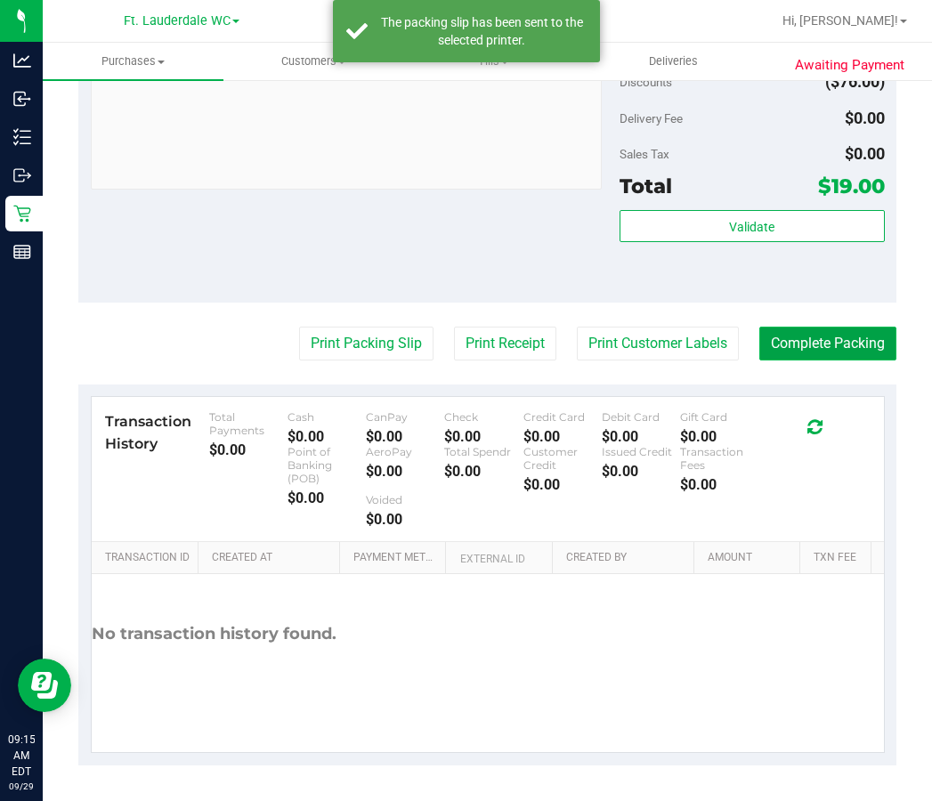
click at [777, 356] on button "Complete Packing" at bounding box center [827, 344] width 137 height 34
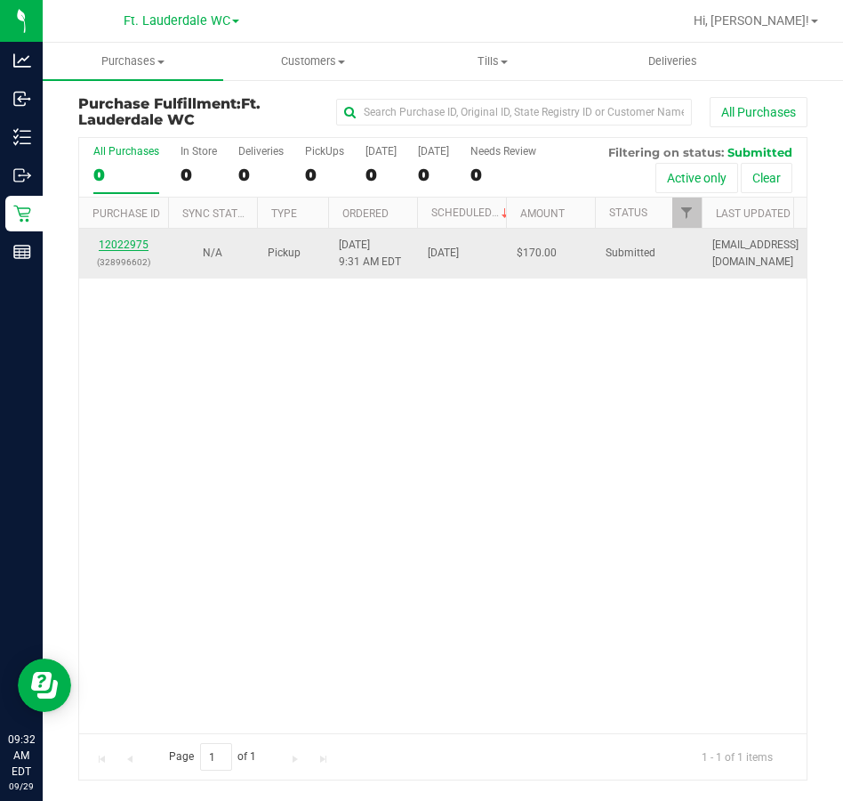
click at [111, 238] on link "12022975" at bounding box center [124, 244] width 50 height 12
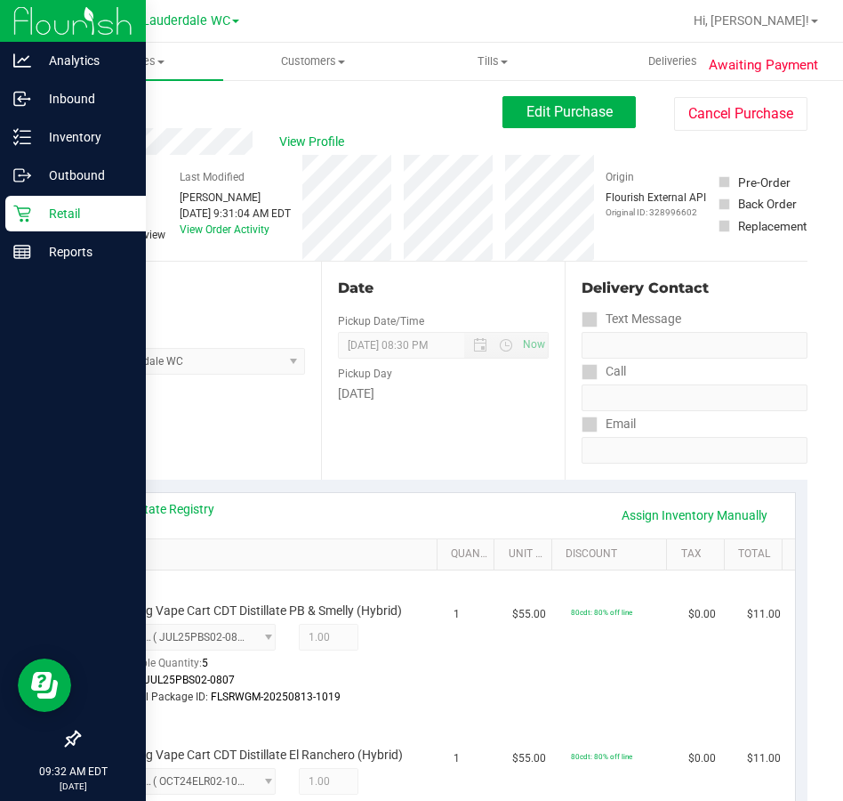
click at [31, 217] on p "Retail" at bounding box center [84, 213] width 107 height 21
